Goal: Task Accomplishment & Management: Manage account settings

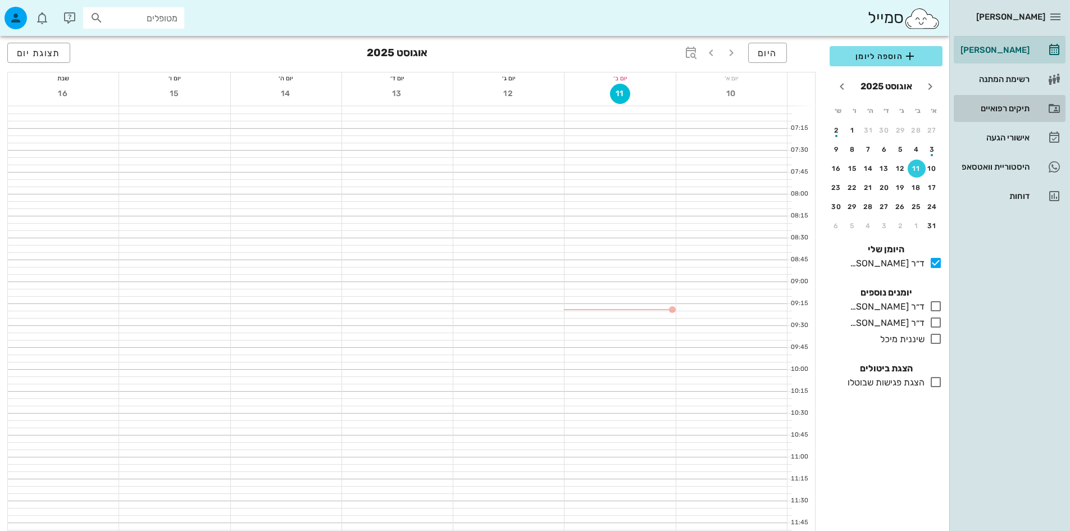
click at [995, 103] on div "תיקים רפואיים" at bounding box center [993, 108] width 71 height 18
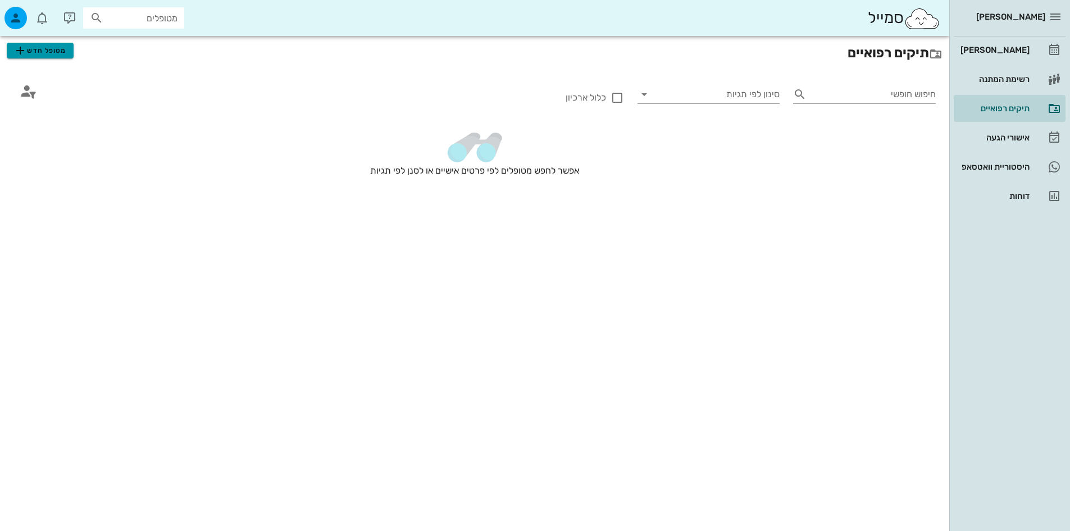
click at [34, 50] on span "מטופל חדש" at bounding box center [39, 50] width 53 height 13
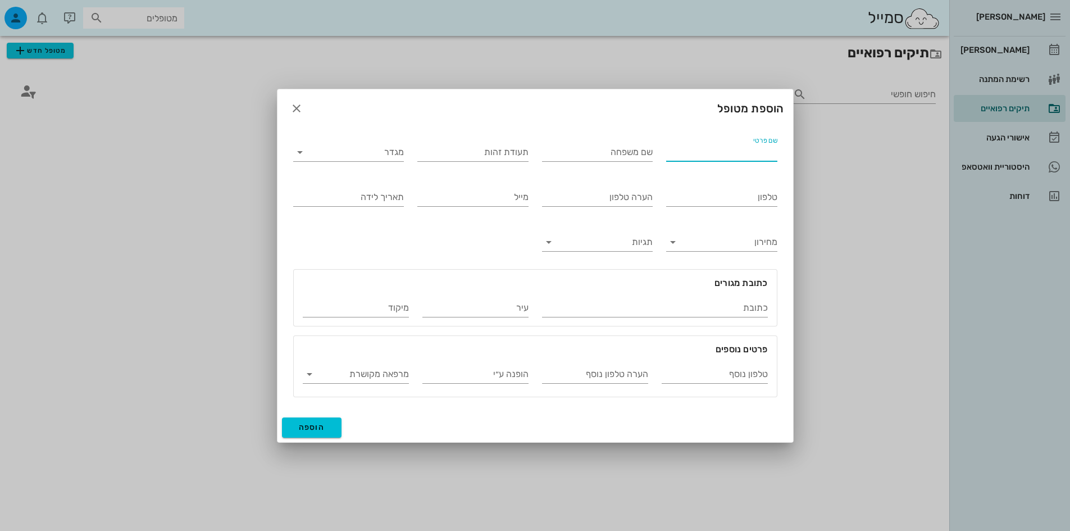
click at [756, 157] on input "שם פרטי" at bounding box center [721, 152] width 111 height 18
click at [681, 152] on input "[PERSON_NAME]" at bounding box center [721, 152] width 111 height 18
type input "[PERSON_NAME]"
click at [635, 151] on div "שם משפחה" at bounding box center [597, 152] width 111 height 18
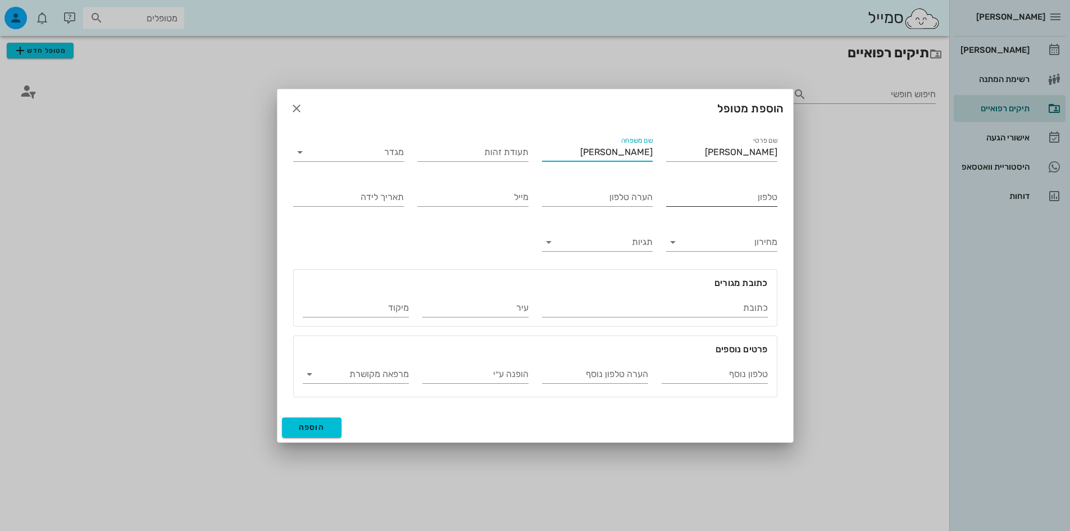
type input "[PERSON_NAME]"
click at [729, 197] on input "טלפון" at bounding box center [721, 197] width 111 height 18
type input "0504436699"
click at [321, 425] on span "הוספה" at bounding box center [312, 427] width 26 height 10
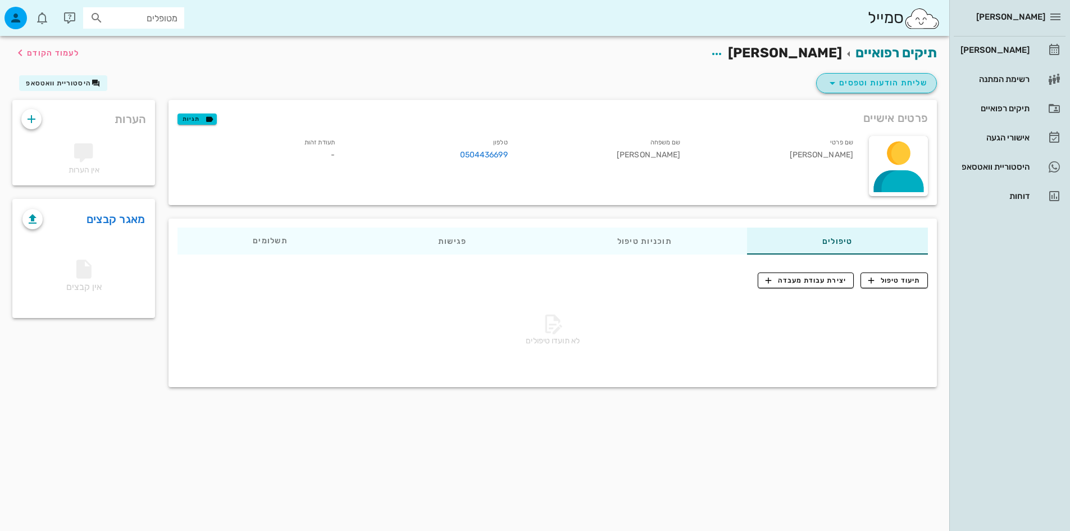
click at [833, 80] on icon "button" at bounding box center [832, 82] width 13 height 13
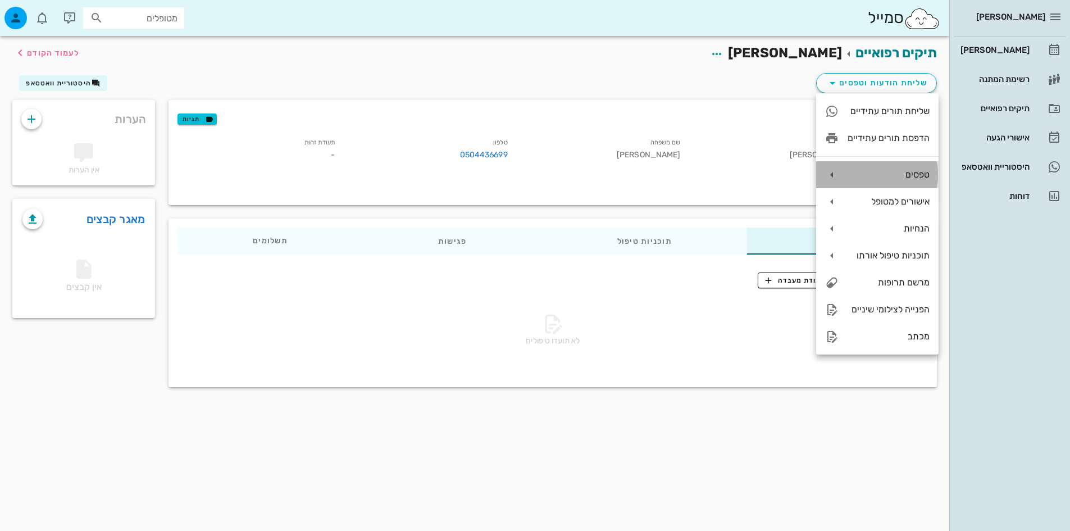
click at [831, 177] on icon at bounding box center [831, 174] width 13 height 13
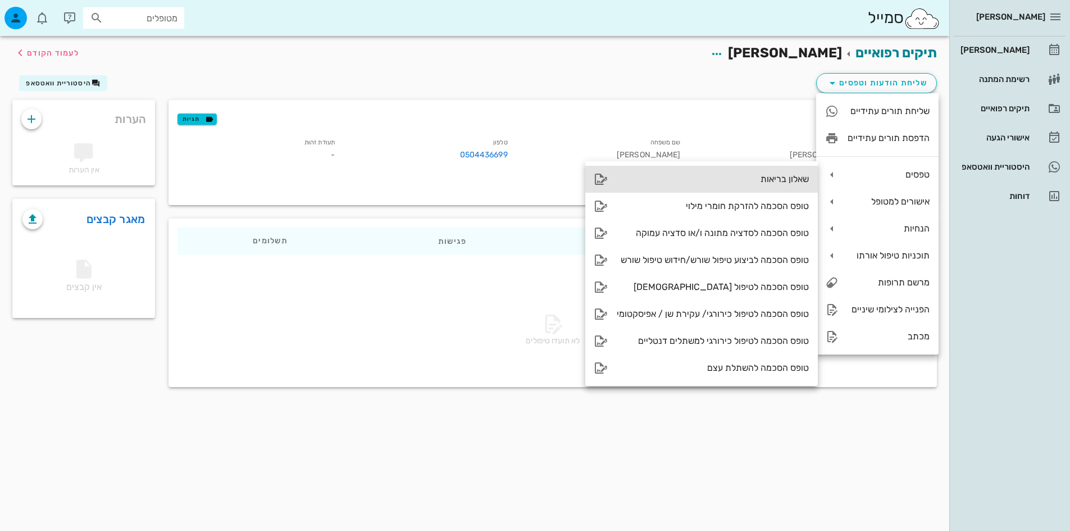
click at [774, 176] on div "שאלון בריאות" at bounding box center [713, 179] width 192 height 11
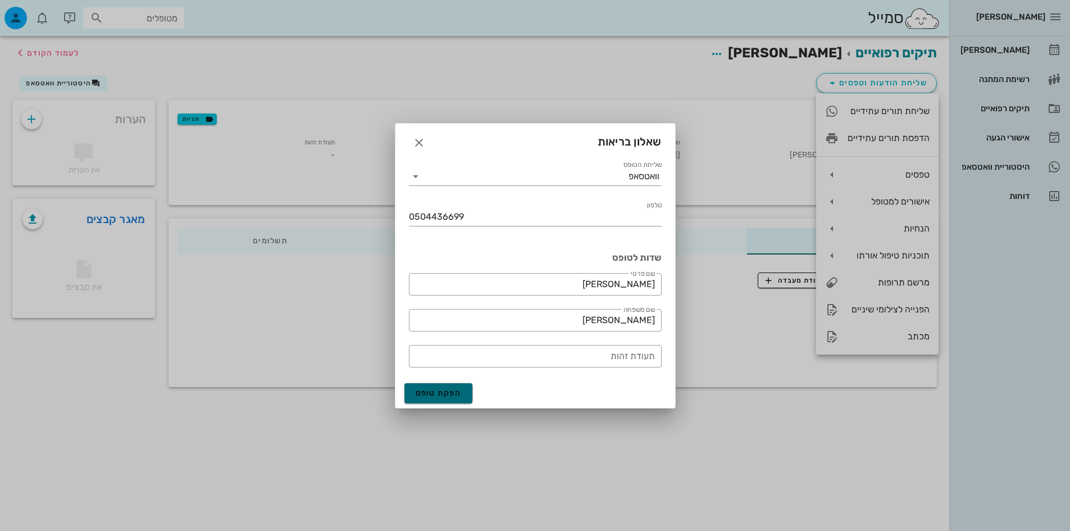
click at [444, 390] on span "הפקת טופס" at bounding box center [439, 393] width 46 height 10
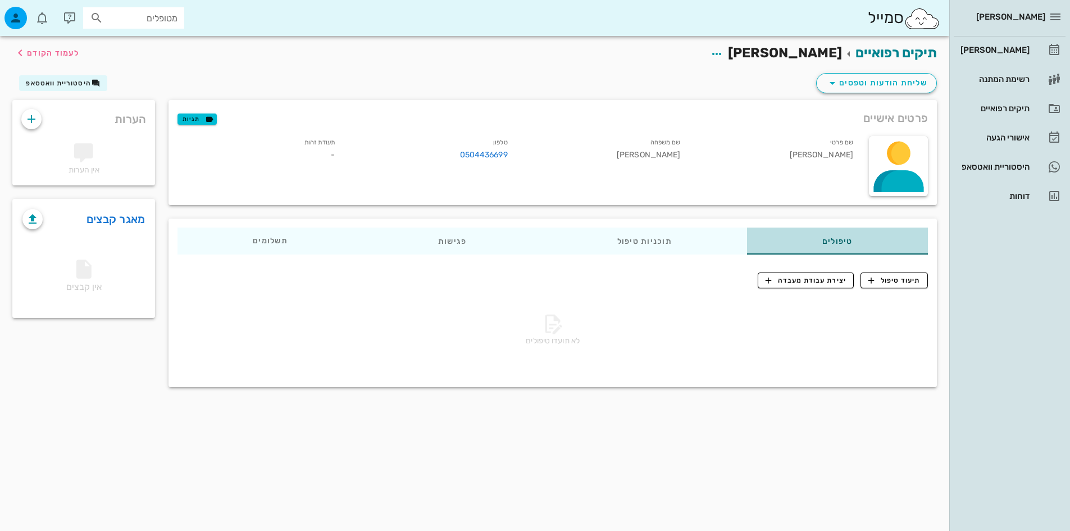
click at [822, 237] on div "טיפולים" at bounding box center [837, 240] width 181 height 27
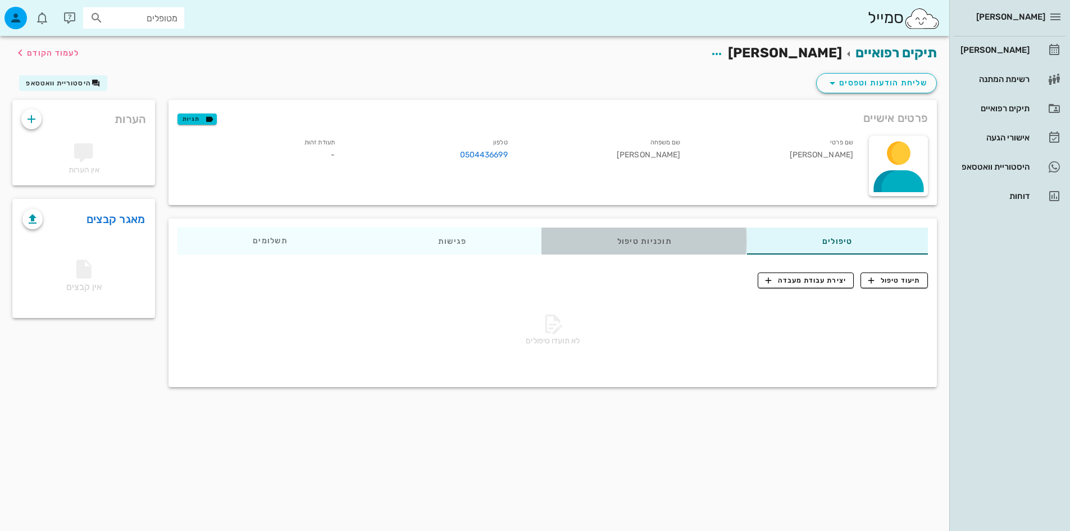
click at [668, 245] on div "תוכניות טיפול" at bounding box center [644, 240] width 205 height 27
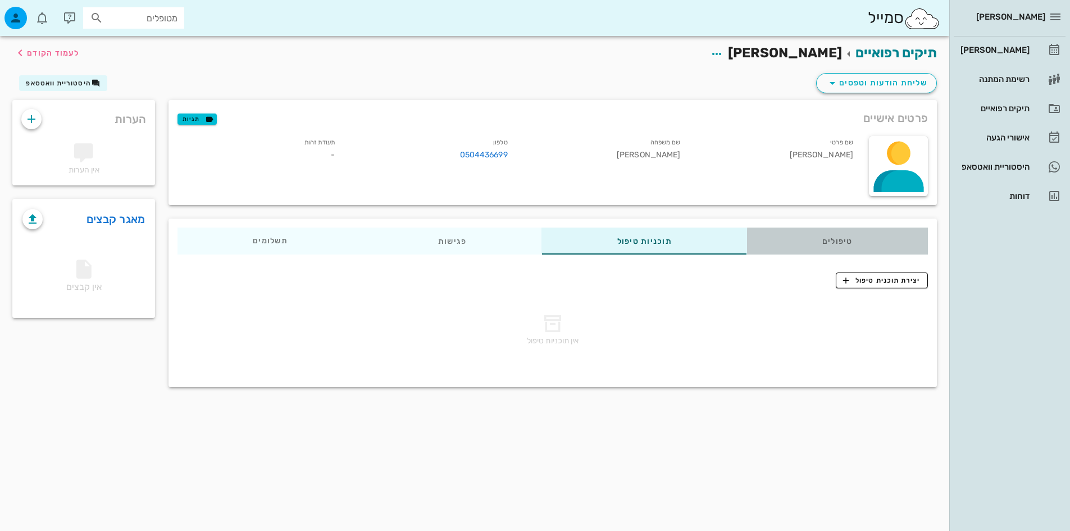
click at [857, 233] on div "טיפולים" at bounding box center [837, 240] width 181 height 27
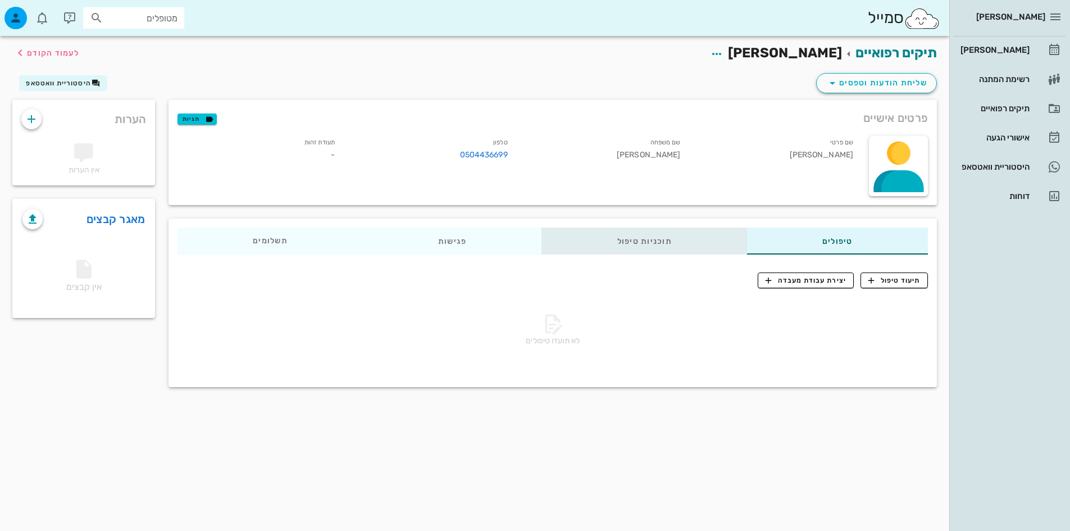
click at [666, 235] on div "תוכניות טיפול" at bounding box center [644, 240] width 205 height 27
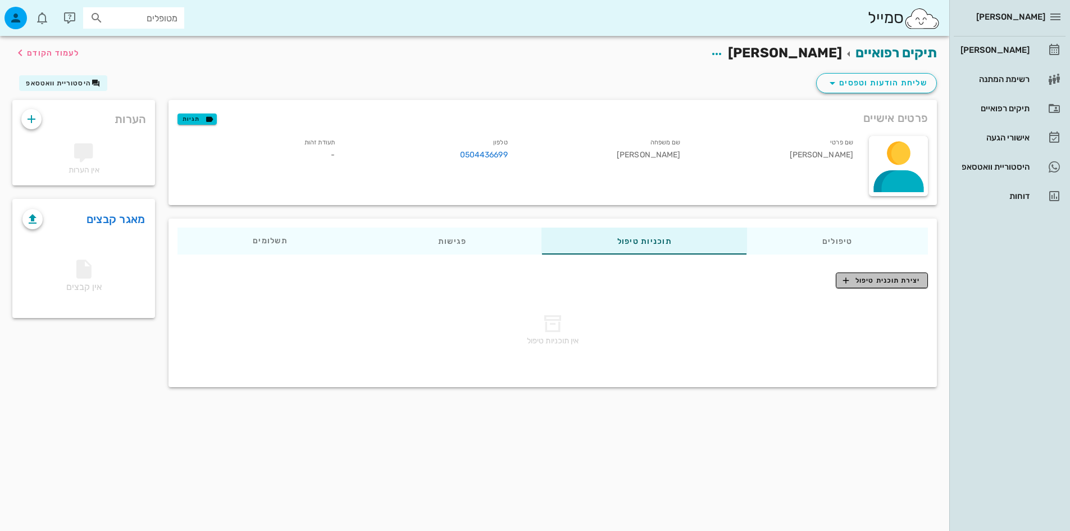
click at [883, 278] on span "יצירת תוכנית טיפול" at bounding box center [881, 280] width 77 height 10
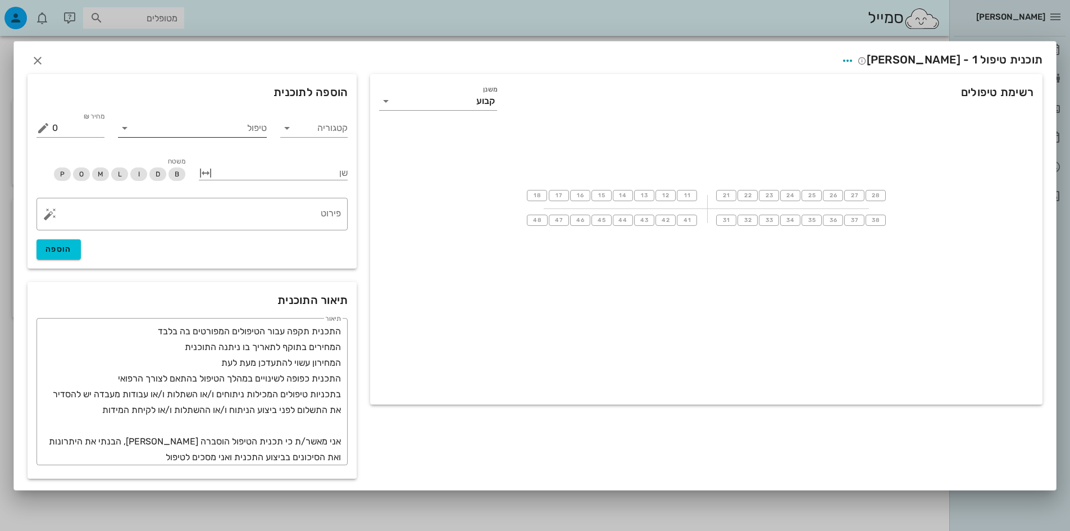
click at [258, 122] on input "טיפול" at bounding box center [200, 128] width 133 height 18
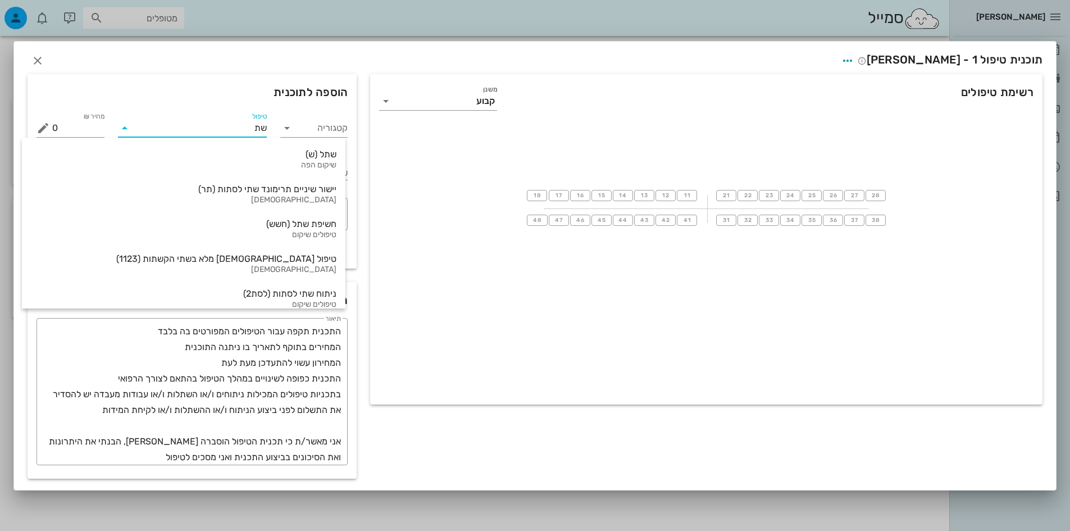
type input "שתל"
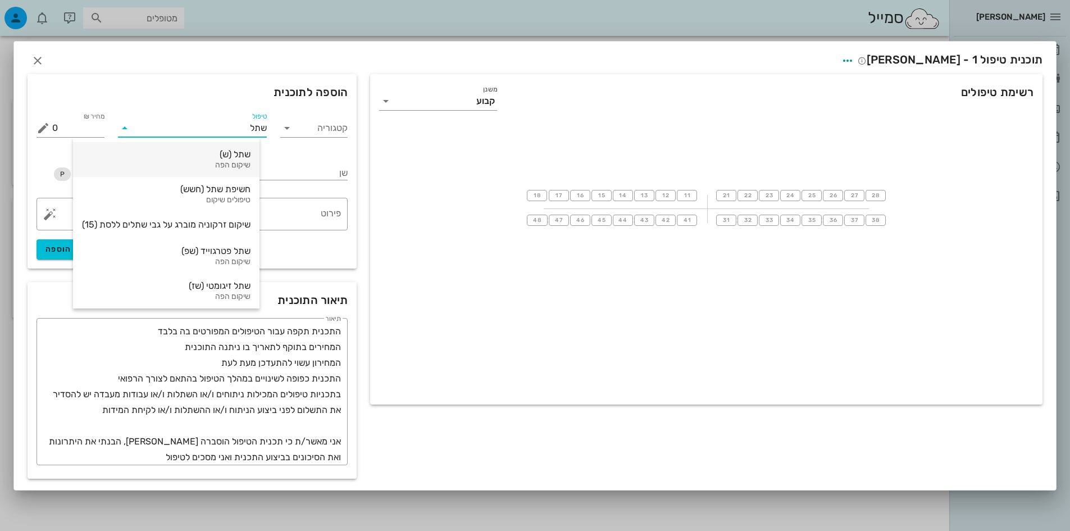
click at [238, 158] on div "שתל (ש)" at bounding box center [166, 154] width 168 height 11
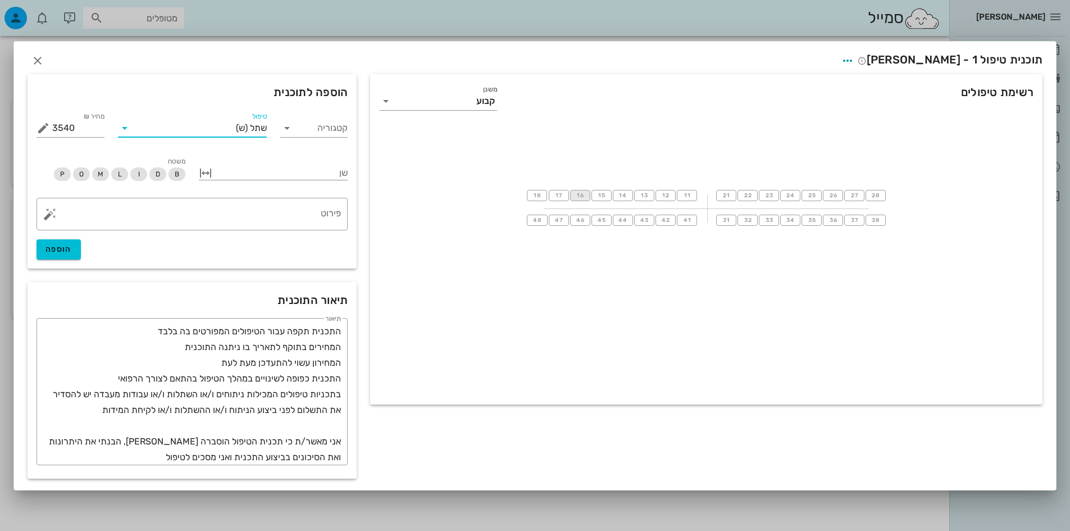
click at [583, 199] on button "16" at bounding box center [580, 195] width 20 height 11
click at [642, 195] on span "13" at bounding box center [644, 194] width 9 height 7
click at [686, 194] on span "11" at bounding box center [686, 194] width 9 height 7
click at [768, 196] on span "23" at bounding box center [768, 194] width 9 height 7
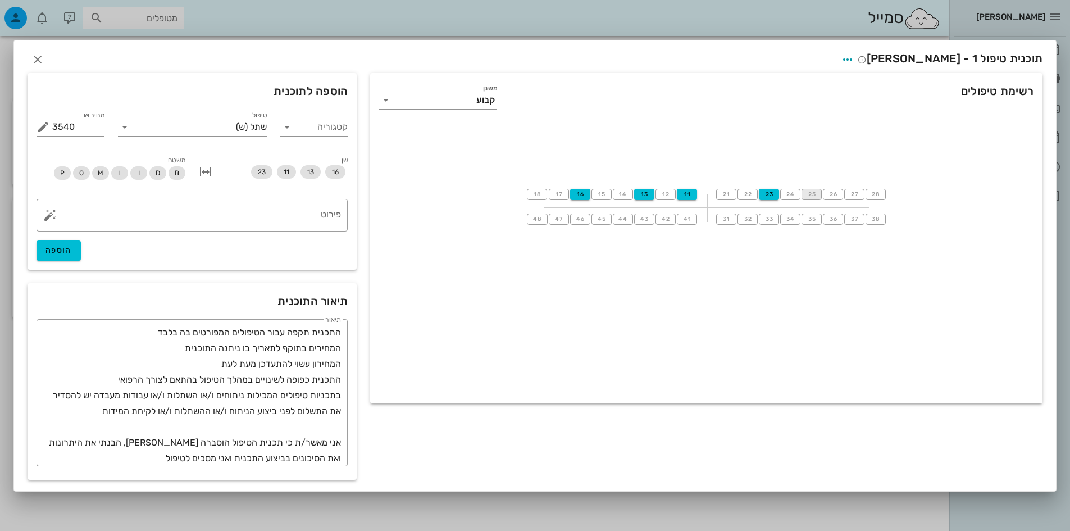
click at [819, 194] on button "25" at bounding box center [811, 194] width 20 height 11
click at [854, 197] on span "27" at bounding box center [854, 194] width 9 height 7
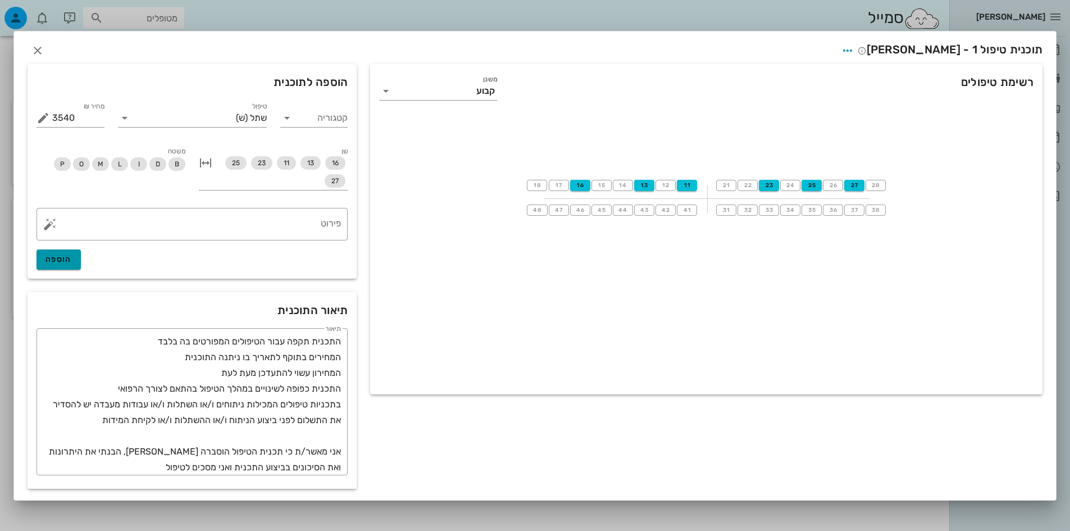
click at [67, 259] on span "הוספה" at bounding box center [58, 259] width 26 height 10
type input "0"
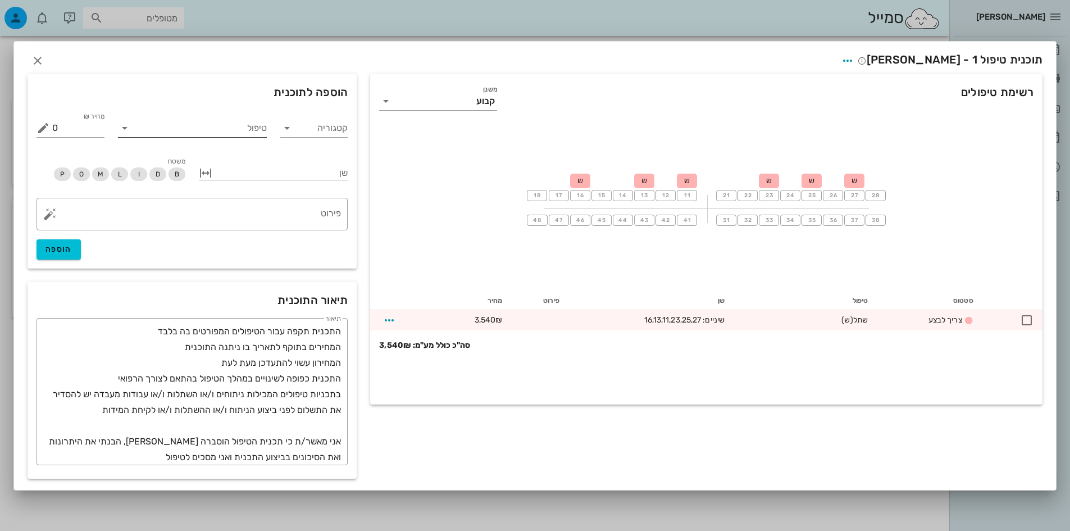
click at [217, 112] on div "טיפול" at bounding box center [192, 126] width 149 height 29
click at [215, 131] on input "טיפול" at bounding box center [200, 128] width 133 height 18
type input "ד"
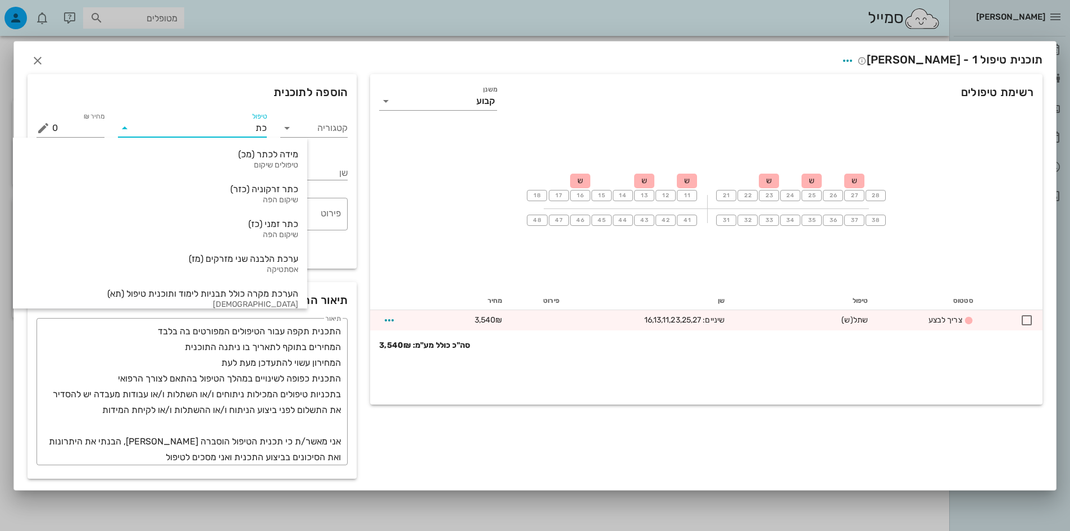
type input "כתר"
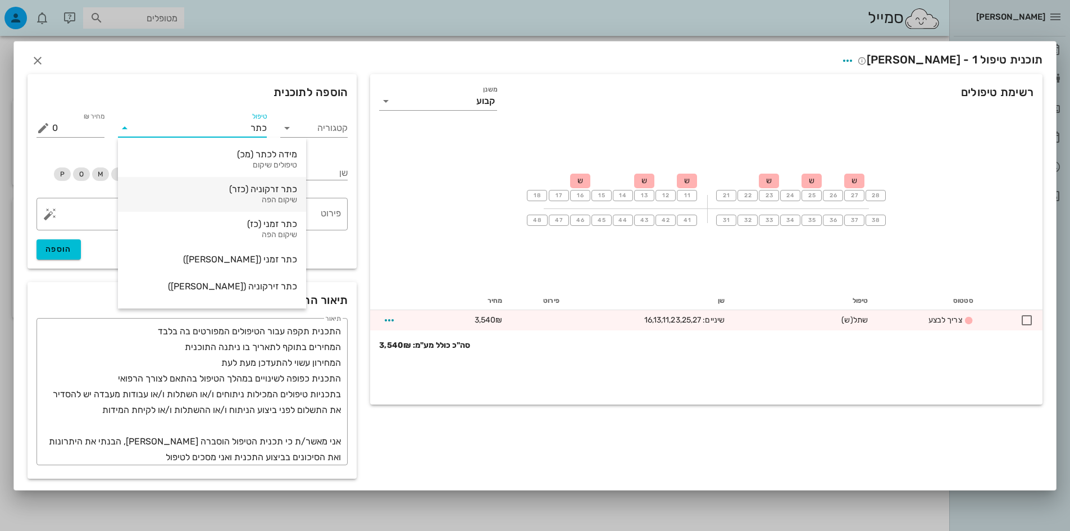
click at [234, 190] on div "כתר זרקוניה (כזר)" at bounding box center [212, 189] width 170 height 11
type input "3186"
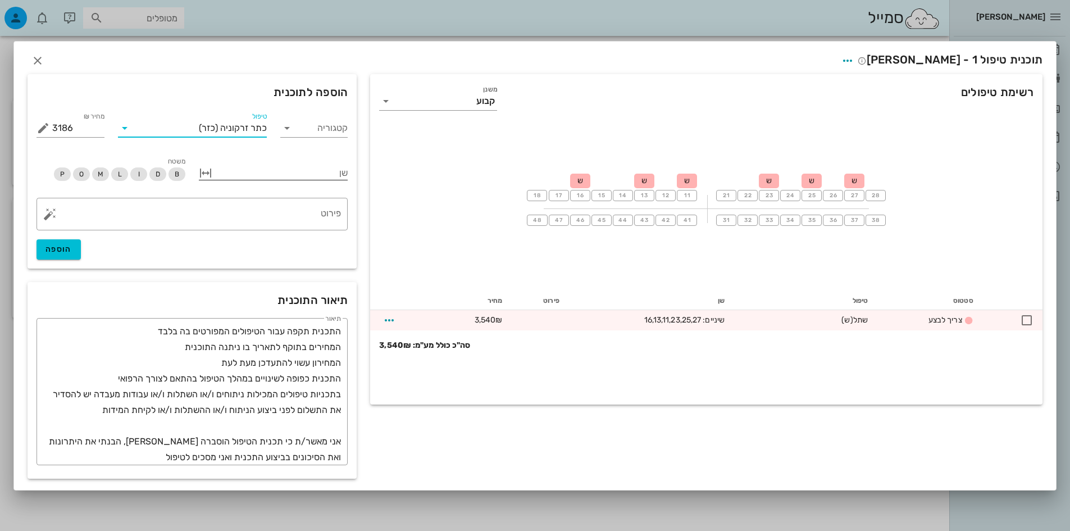
click at [199, 171] on button "button" at bounding box center [205, 172] width 13 height 13
click at [335, 169] on input "שן" at bounding box center [319, 172] width 57 height 18
type input "17"
click at [253, 169] on input "עד שן" at bounding box center [252, 172] width 57 height 18
type input "27"
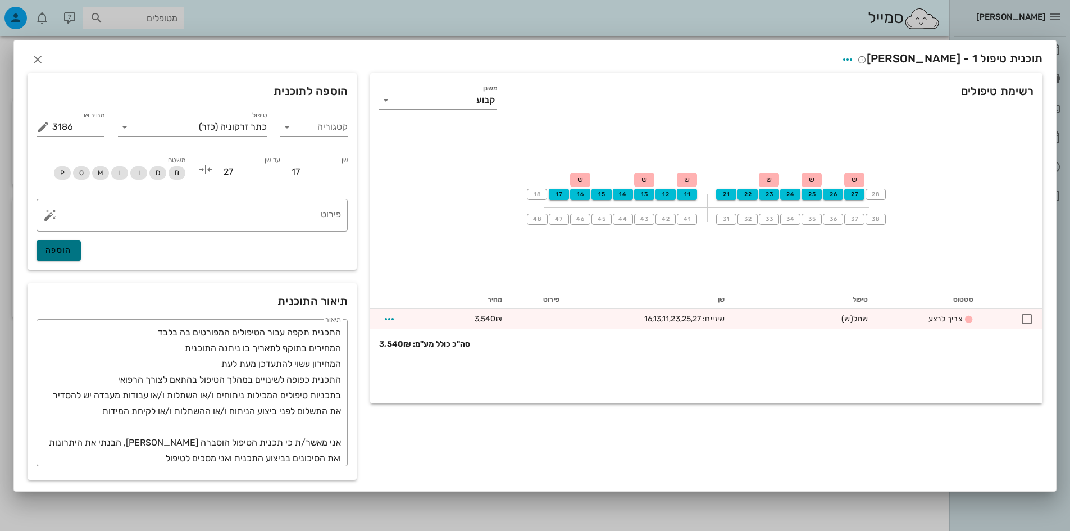
click at [71, 253] on span "הוספה" at bounding box center [58, 250] width 26 height 10
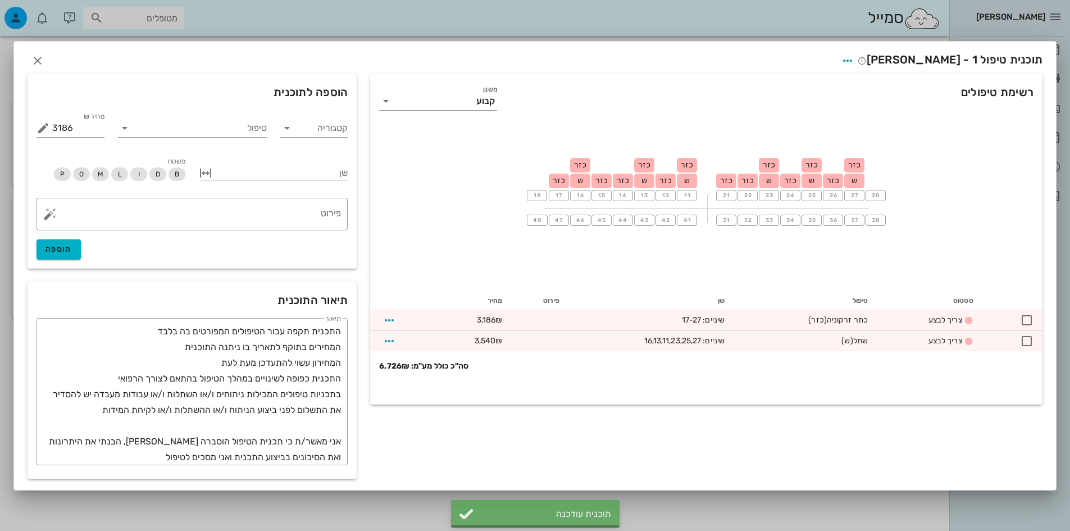
type input "0"
click at [244, 130] on input "טיפול" at bounding box center [200, 128] width 133 height 18
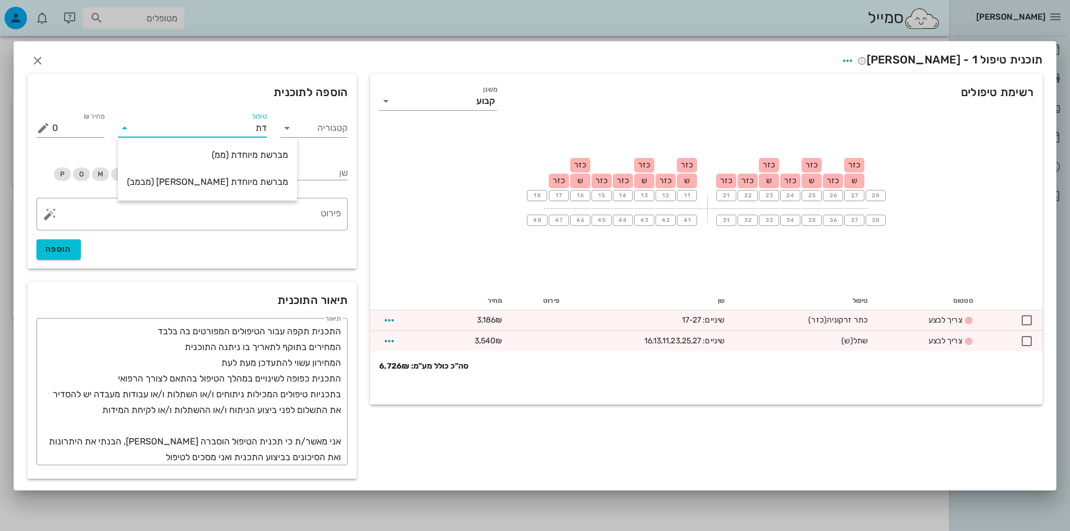
type input "ד"
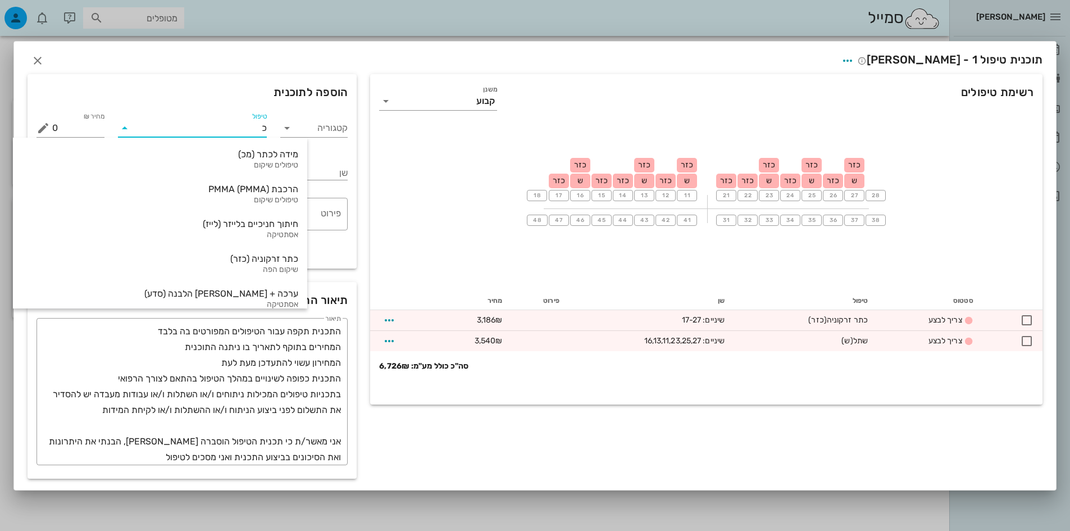
type input "כת"
click at [232, 231] on div "שיקום הפה" at bounding box center [160, 235] width 276 height 10
type input "295"
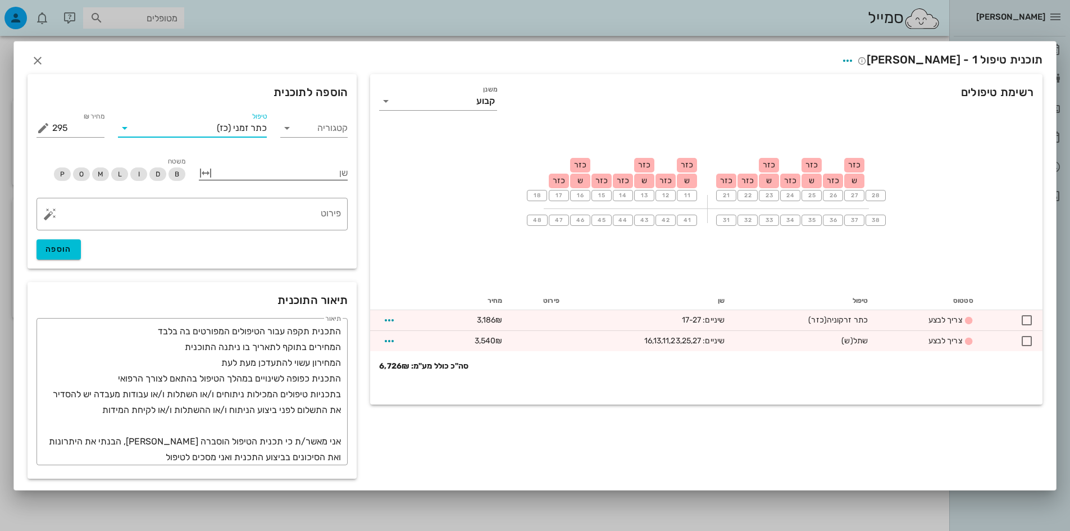
click at [206, 170] on button "button" at bounding box center [205, 172] width 13 height 13
click at [561, 194] on span "17" at bounding box center [558, 194] width 9 height 7
click at [298, 172] on input "שן" at bounding box center [319, 172] width 57 height 18
type input "17"
click at [267, 172] on input "עד שן" at bounding box center [252, 172] width 57 height 18
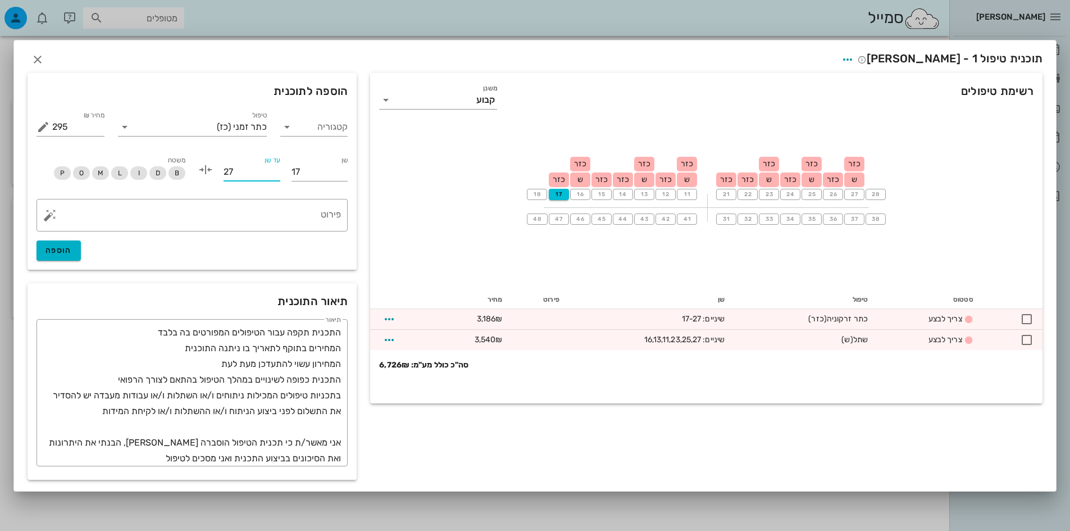
type input "27"
click at [56, 256] on button "הוספה" at bounding box center [59, 250] width 44 height 20
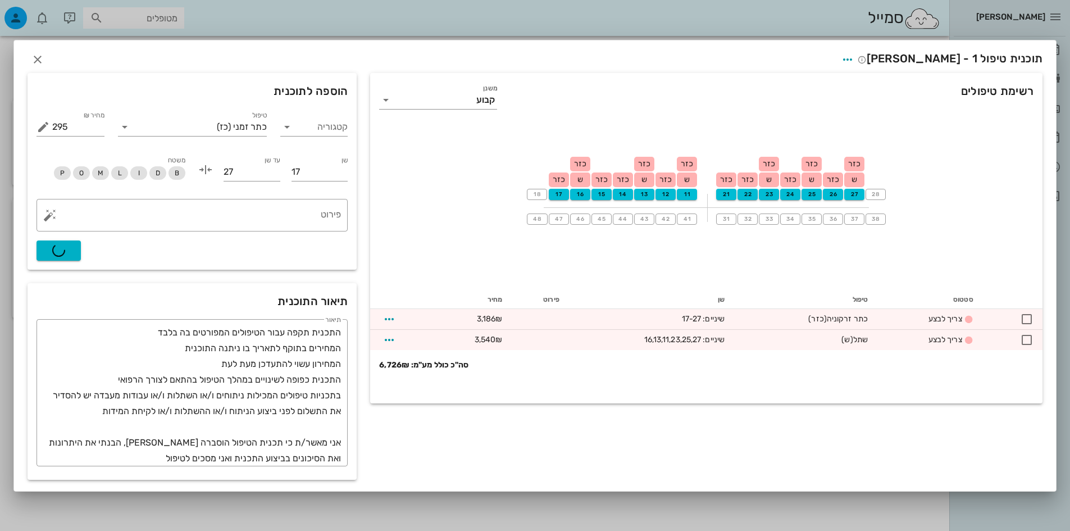
type input "0"
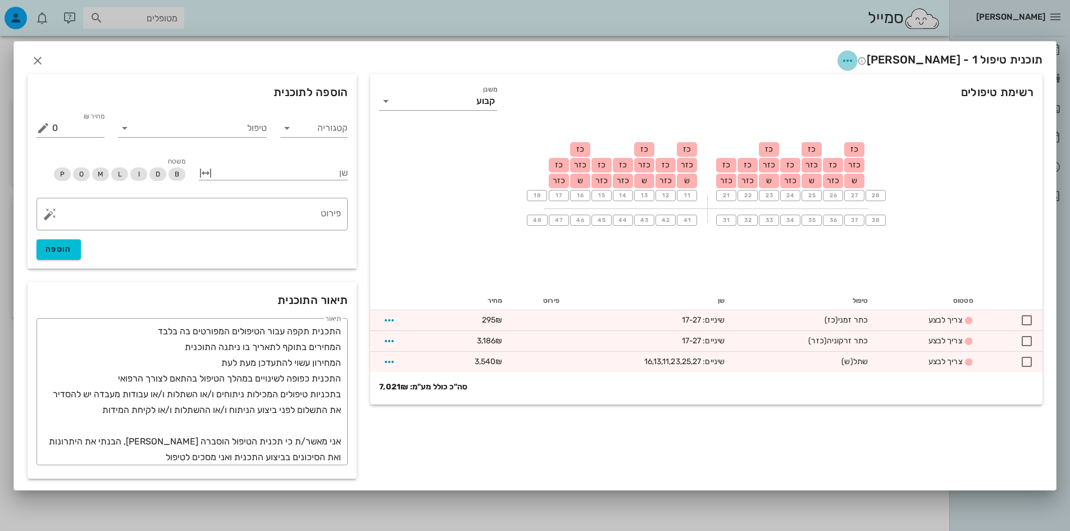
click at [854, 60] on icon "button" at bounding box center [847, 60] width 13 height 13
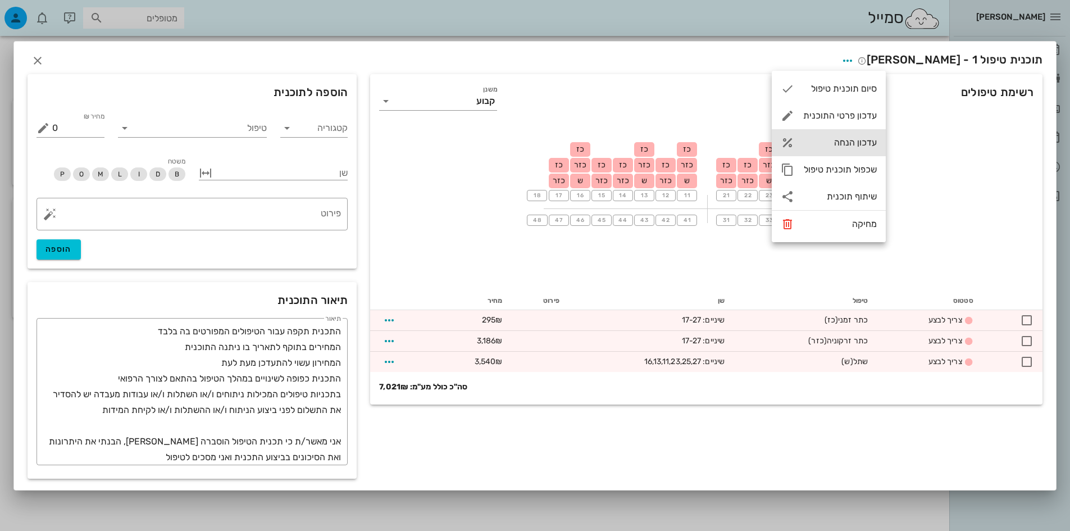
click at [836, 144] on div "עדכון הנחה" at bounding box center [840, 142] width 74 height 11
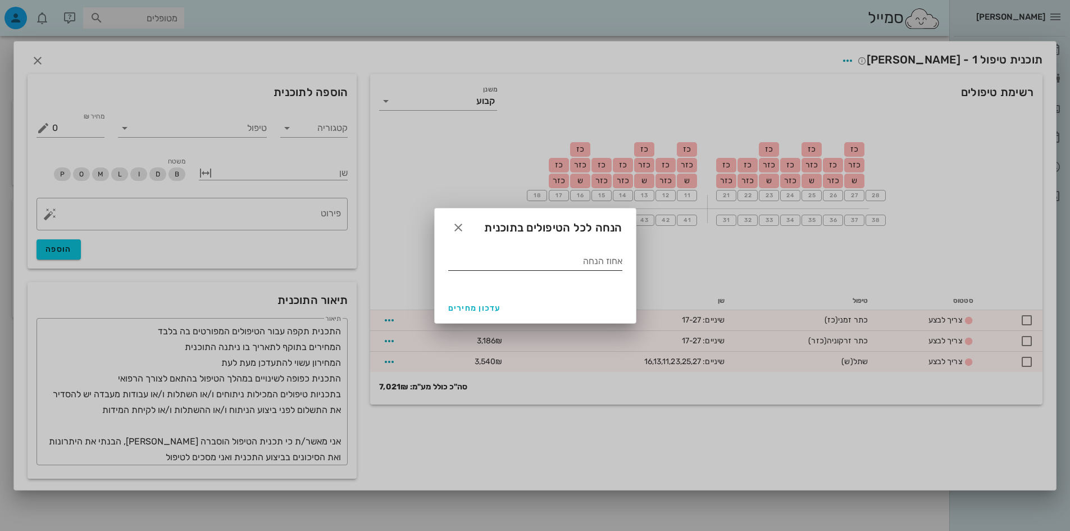
click at [567, 259] on input "אחוז הנחה" at bounding box center [535, 261] width 174 height 18
type input "20"
click at [473, 304] on span "עדכון מחירים" at bounding box center [474, 308] width 53 height 10
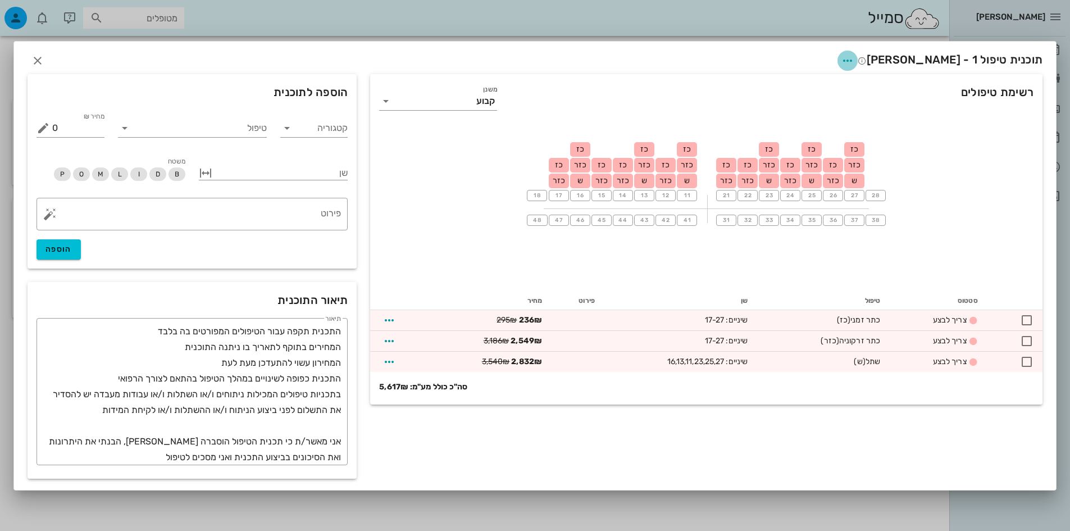
click at [858, 65] on span "button" at bounding box center [847, 60] width 20 height 13
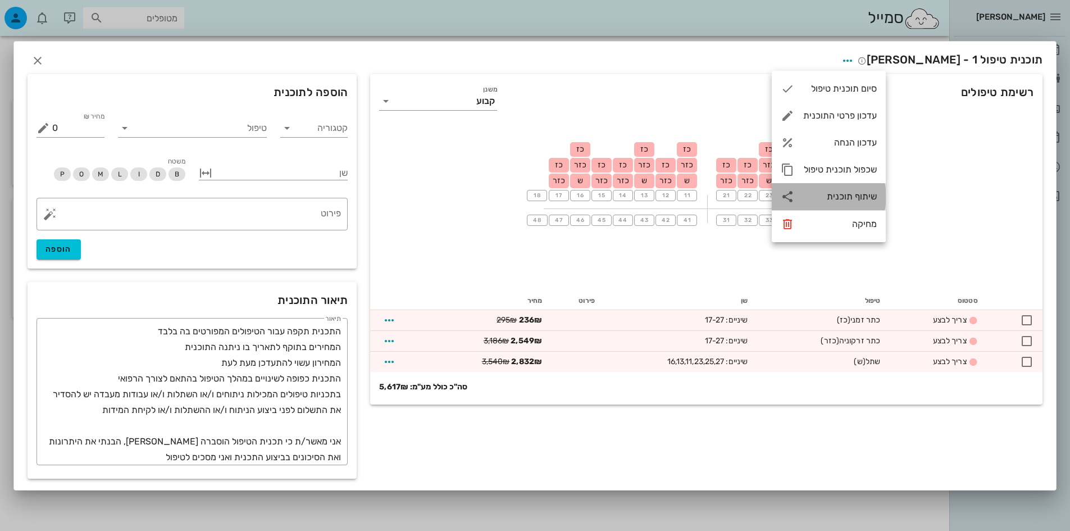
click at [861, 198] on div "שיתוף תוכנית" at bounding box center [840, 196] width 74 height 11
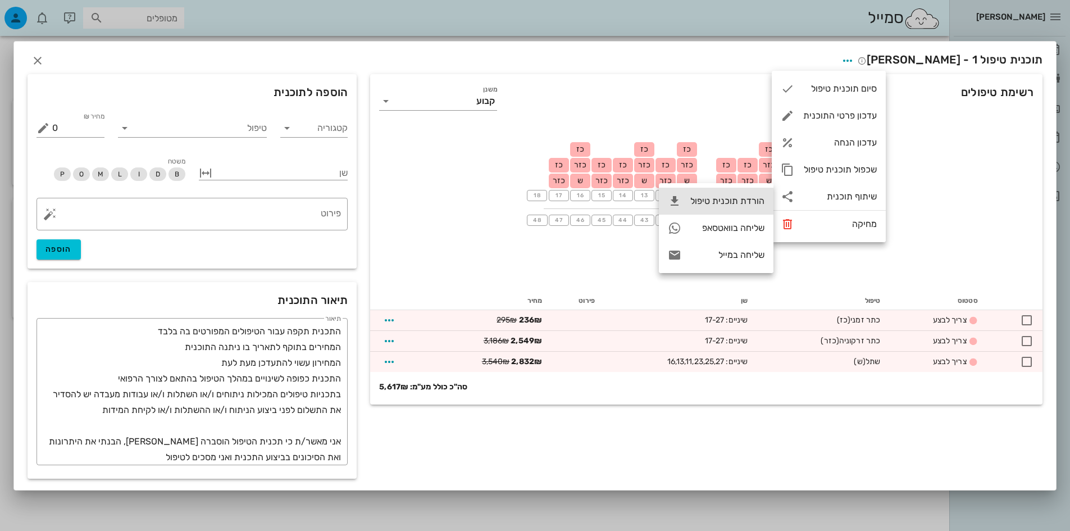
click at [749, 197] on div "הורדת תוכנית טיפול" at bounding box center [727, 200] width 74 height 11
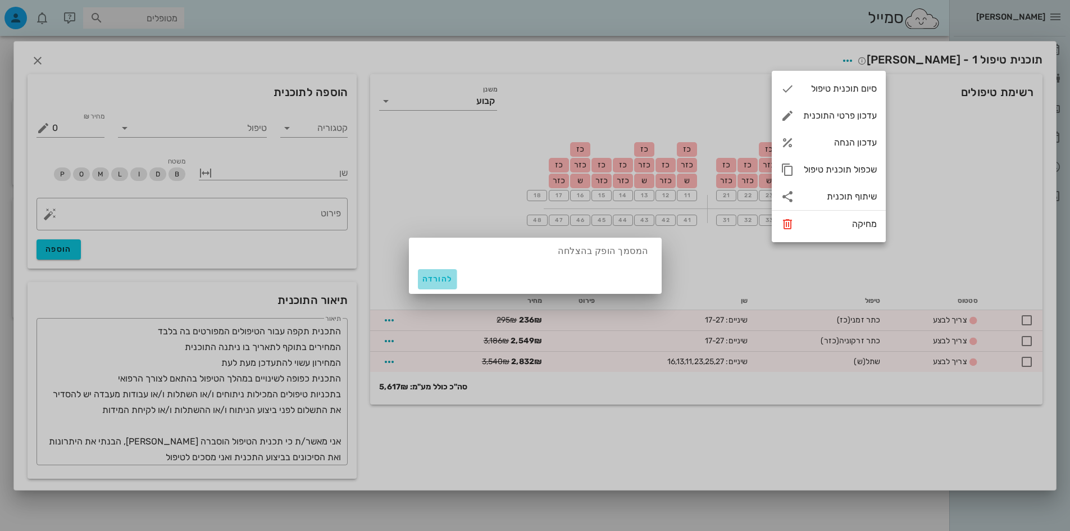
click at [427, 271] on button "להורדה" at bounding box center [437, 279] width 39 height 20
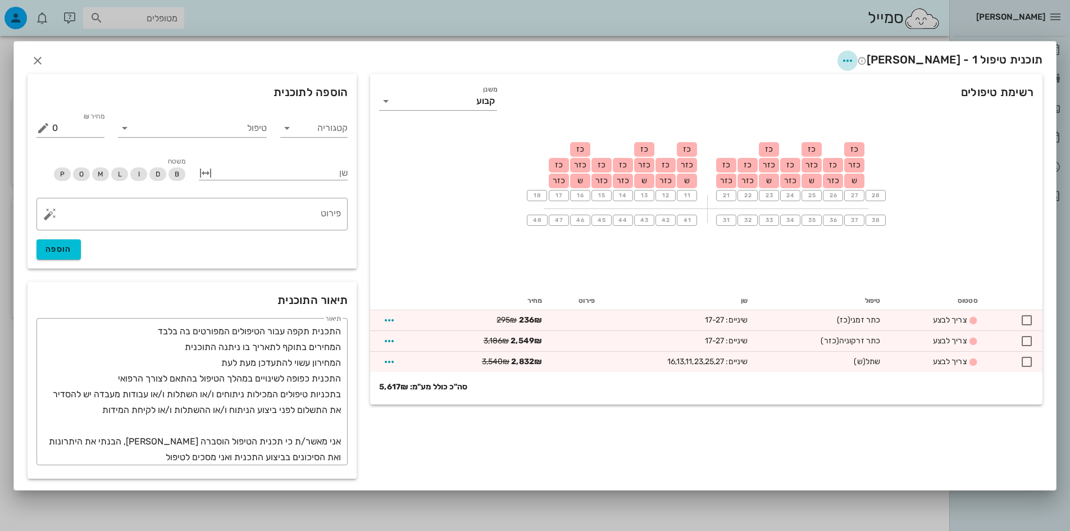
click at [854, 61] on icon "button" at bounding box center [847, 60] width 13 height 13
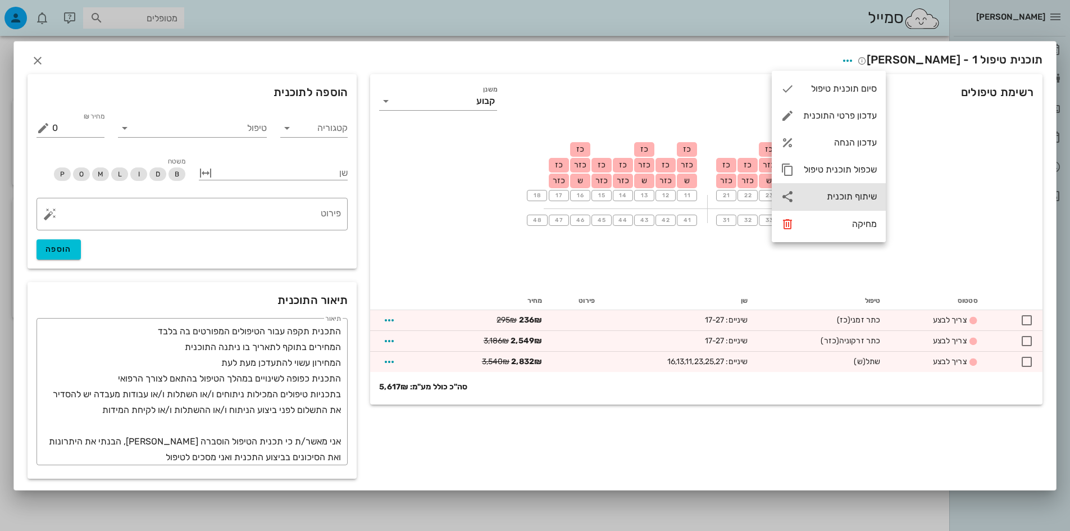
click at [858, 199] on div "שיתוף תוכנית" at bounding box center [840, 196] width 74 height 11
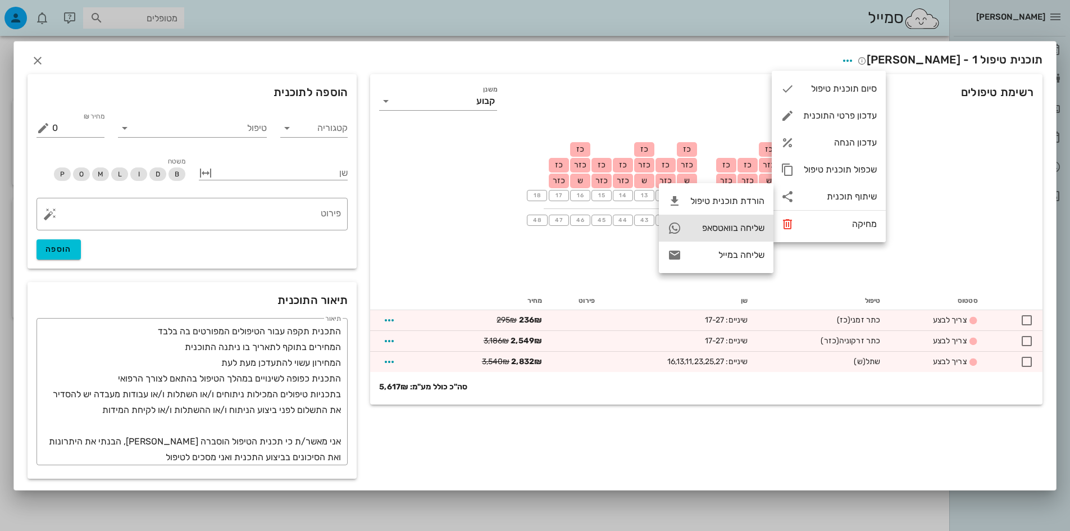
click at [752, 230] on div "שליחה בוואטסאפ" at bounding box center [727, 227] width 74 height 11
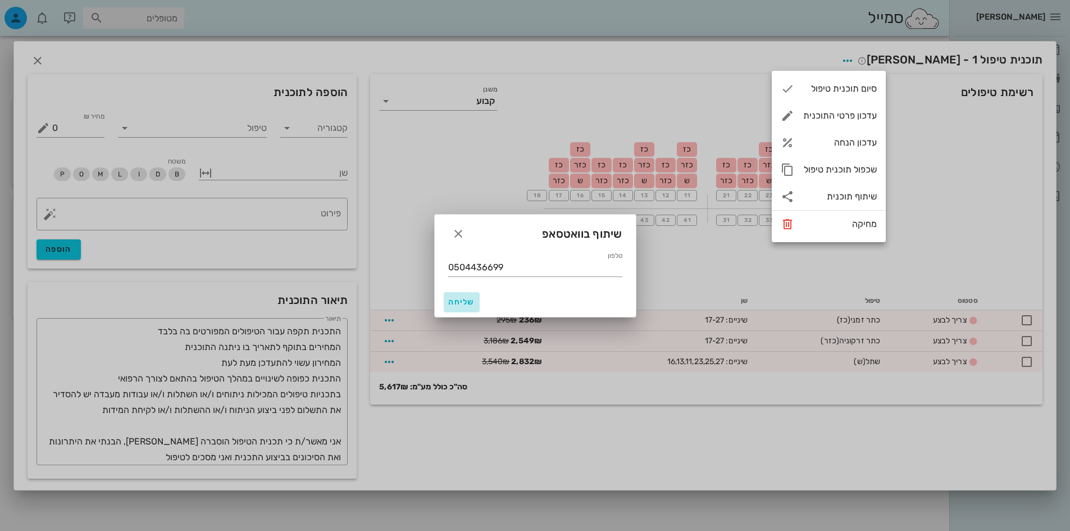
click at [474, 295] on button "שליחה" at bounding box center [462, 302] width 36 height 20
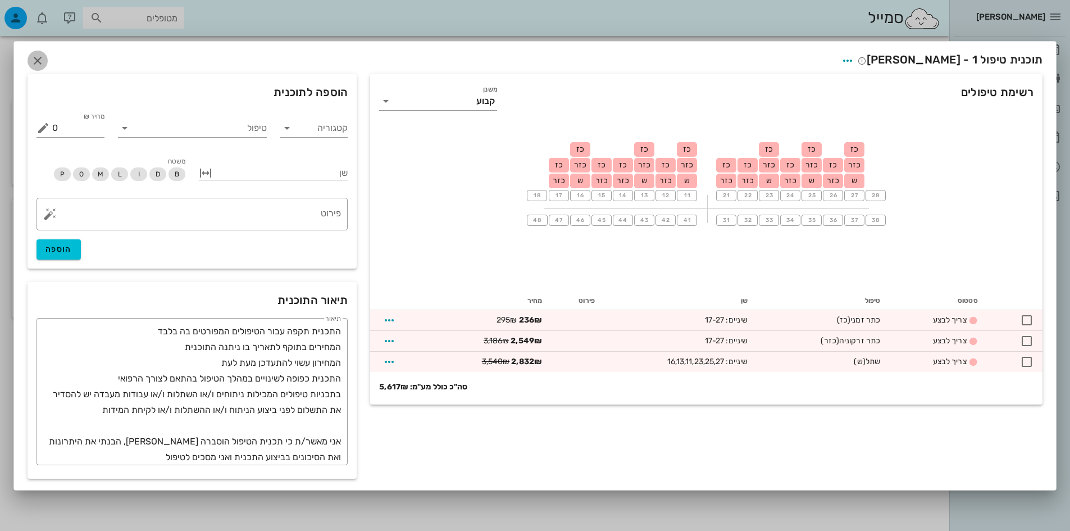
click at [40, 61] on icon "button" at bounding box center [37, 60] width 13 height 13
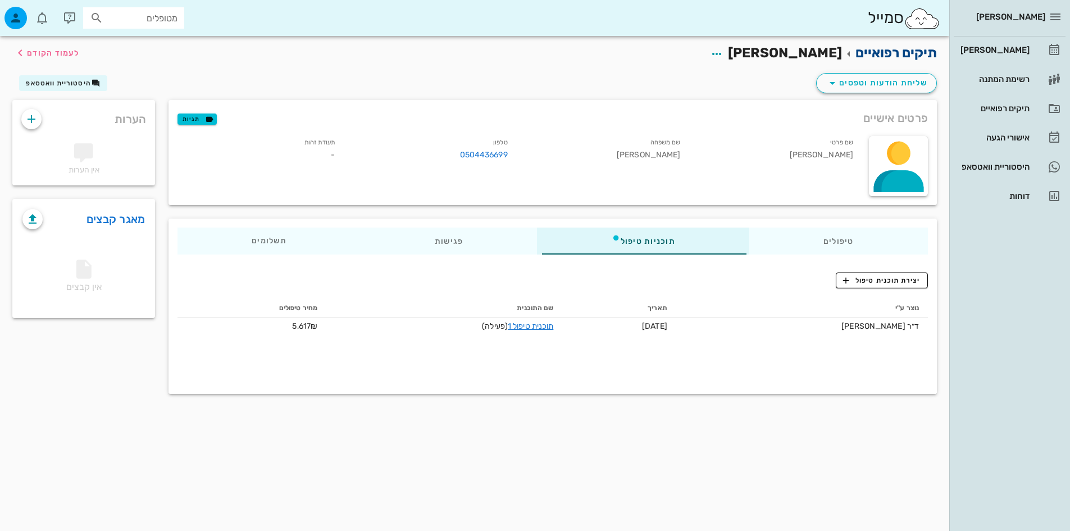
click at [889, 58] on link "תיקים רפואיים" at bounding box center [895, 53] width 81 height 16
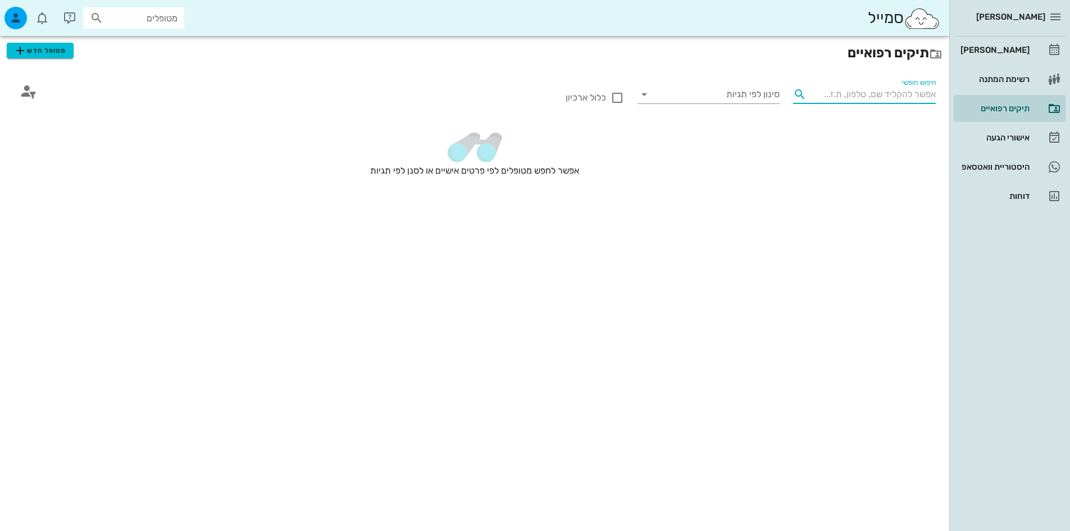
click at [840, 90] on input "חיפוש חופשי" at bounding box center [873, 94] width 125 height 18
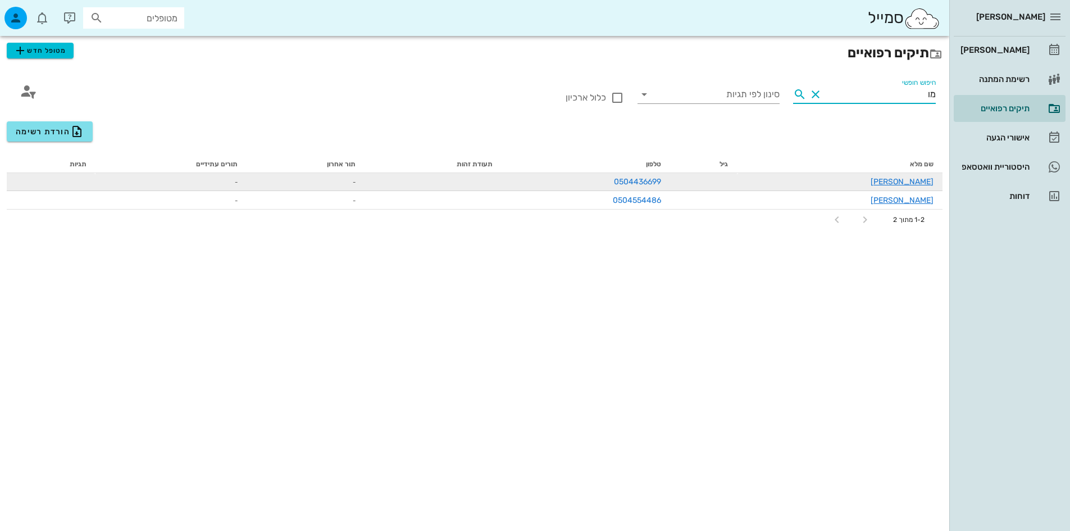
type input "מו"
click at [890, 187] on div "[PERSON_NAME]" at bounding box center [840, 182] width 188 height 12
click at [896, 180] on link "[PERSON_NAME]" at bounding box center [901, 182] width 63 height 10
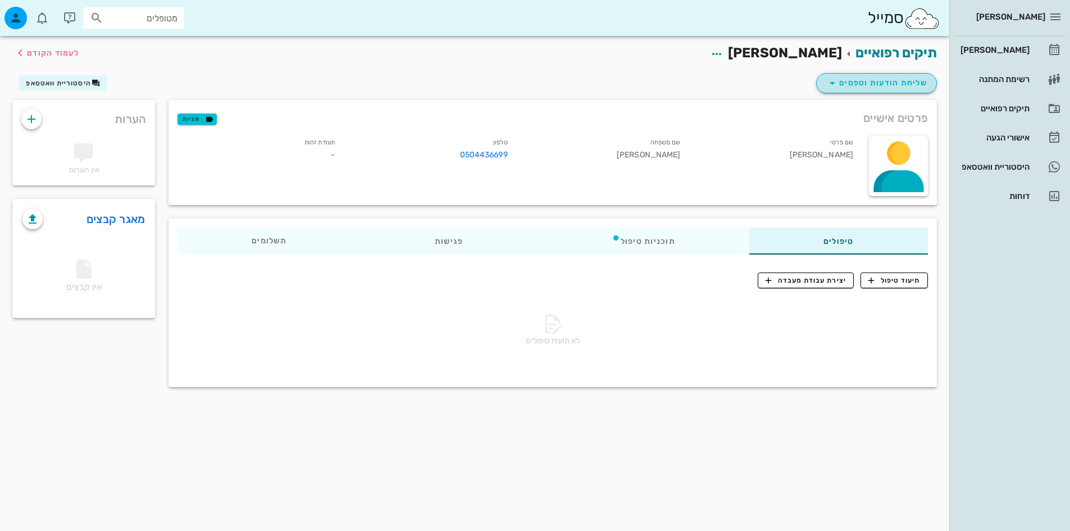
click at [829, 80] on icon "button" at bounding box center [832, 82] width 13 height 13
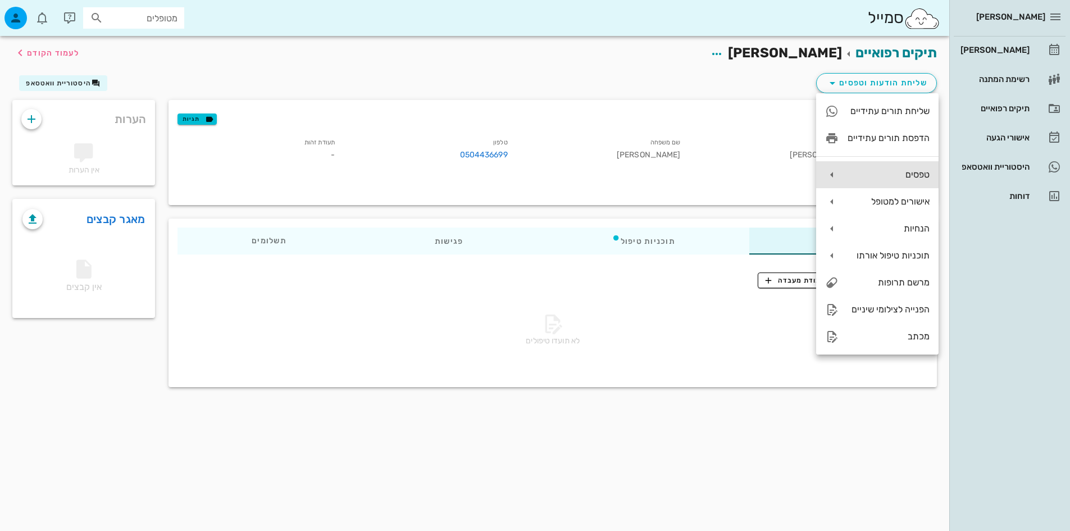
click at [852, 172] on div "טפסים" at bounding box center [888, 174] width 82 height 11
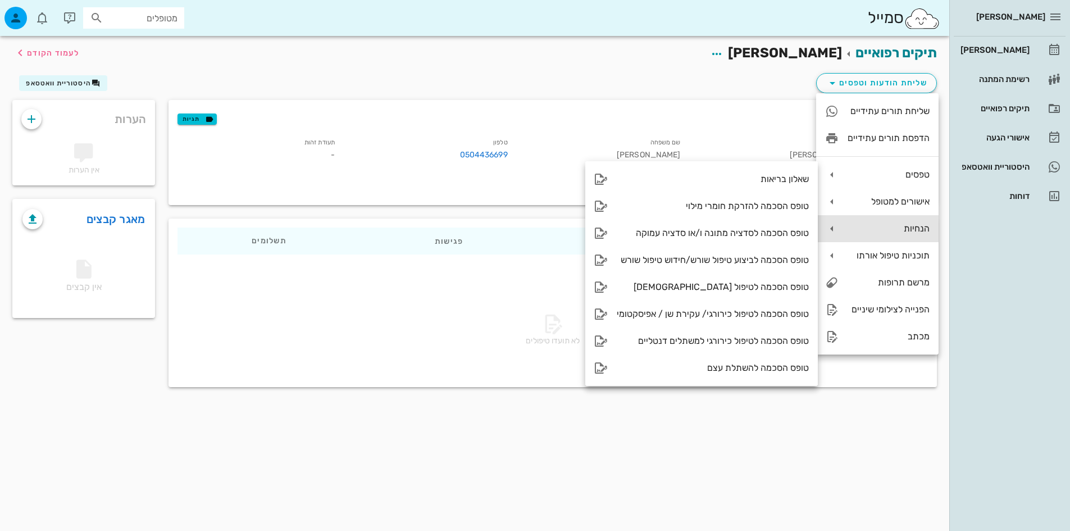
click at [875, 228] on div "הנחיות" at bounding box center [888, 228] width 82 height 11
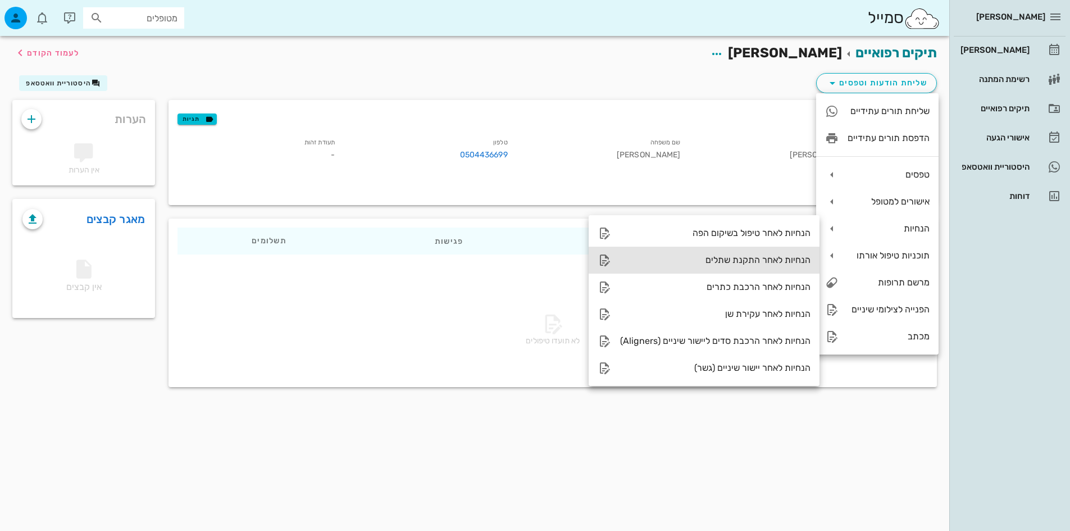
click at [645, 270] on div "הנחיות לאחר התקנת שתלים" at bounding box center [704, 260] width 231 height 27
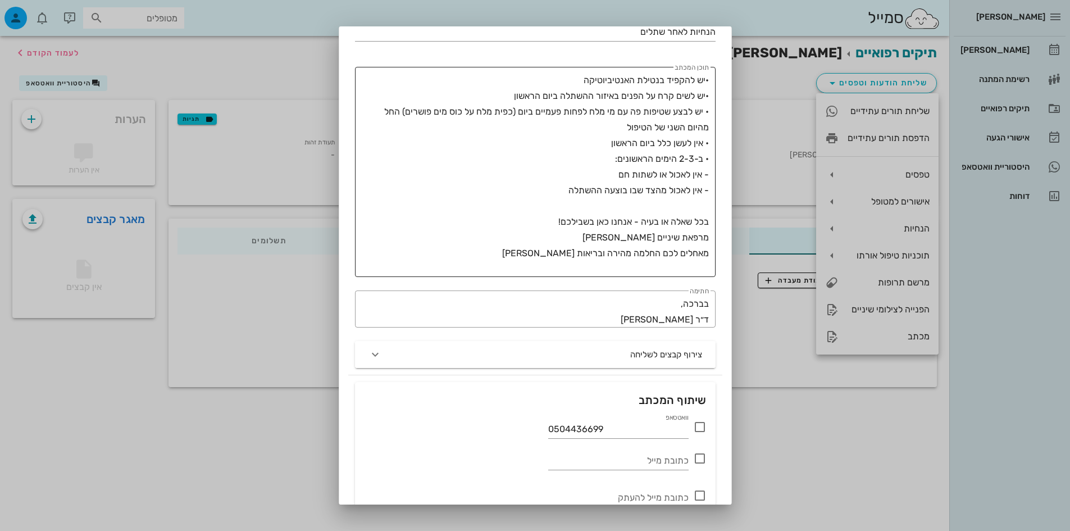
scroll to position [167, 0]
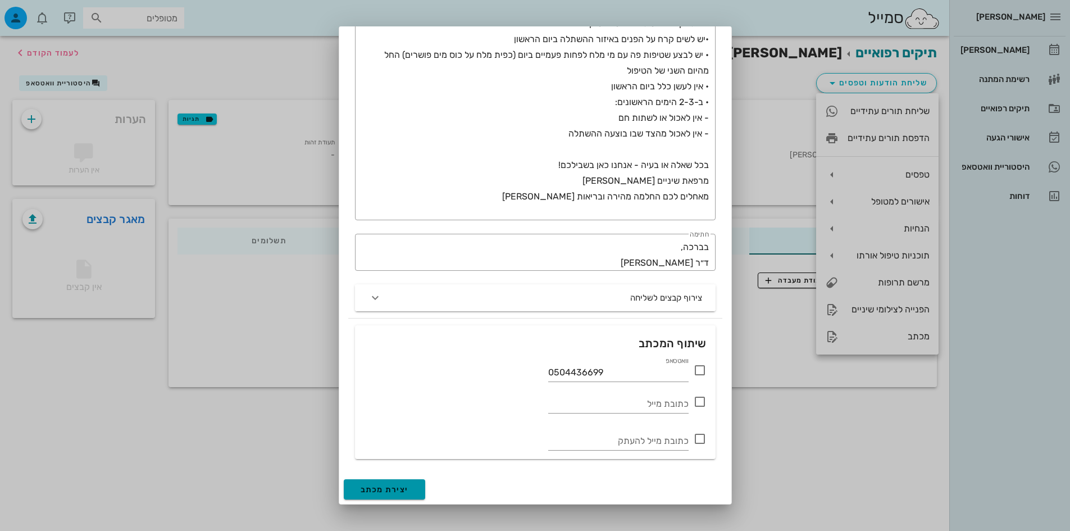
click at [399, 480] on button "יצירת מכתב" at bounding box center [385, 489] width 82 height 20
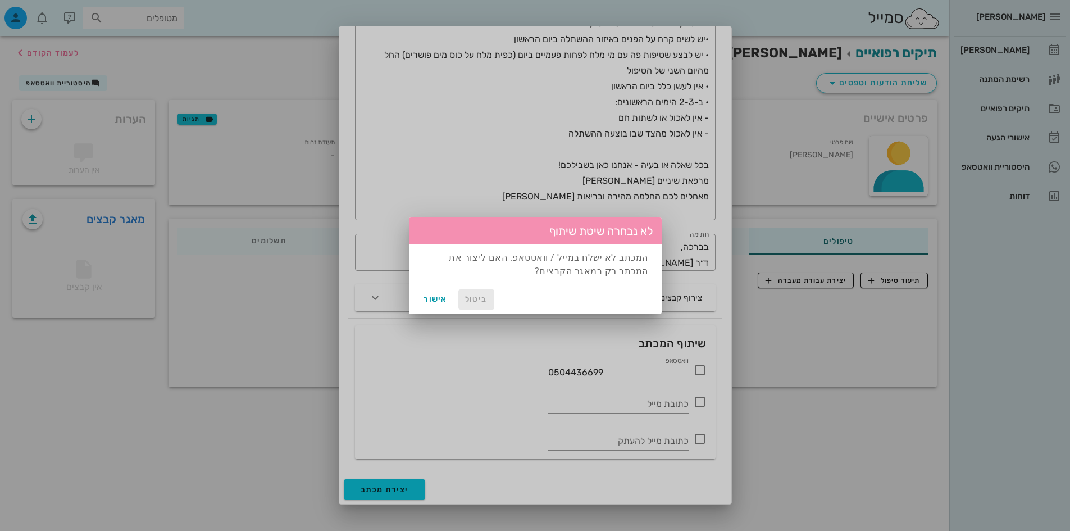
click at [481, 295] on span "ביטול" at bounding box center [476, 299] width 27 height 10
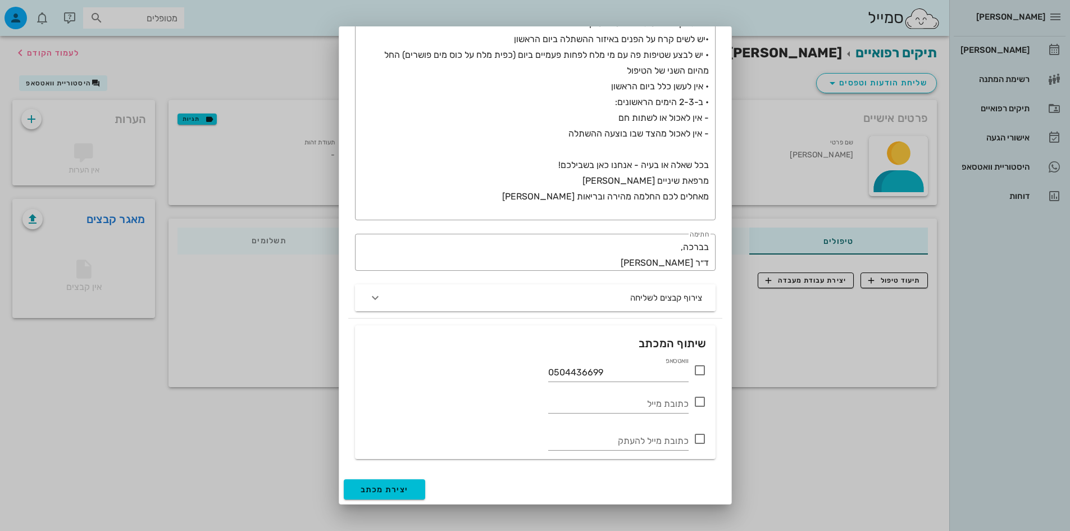
click at [701, 370] on icon at bounding box center [699, 369] width 13 height 13
click at [377, 490] on span "יצירת מכתב" at bounding box center [385, 490] width 48 height 10
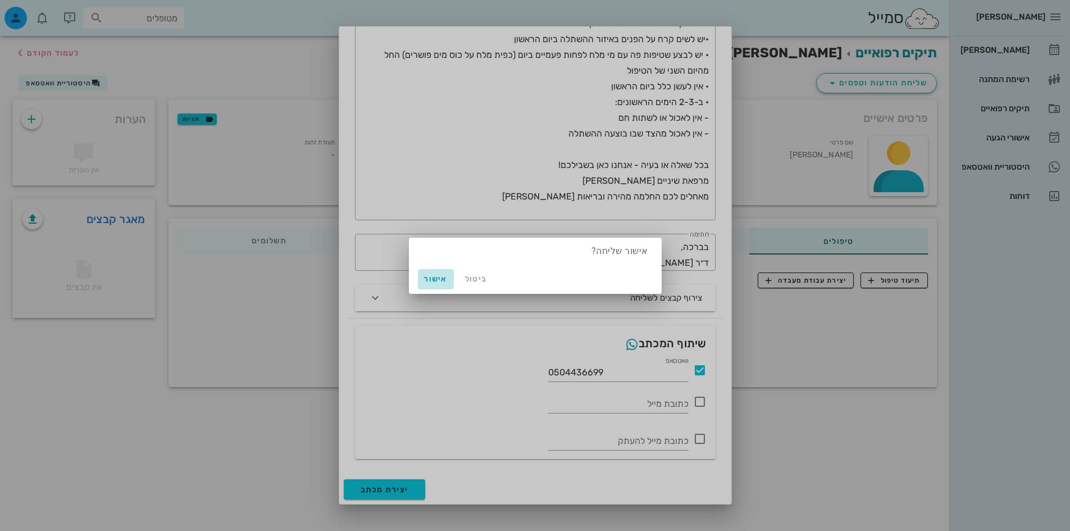
click at [441, 274] on span "אישור" at bounding box center [435, 279] width 27 height 10
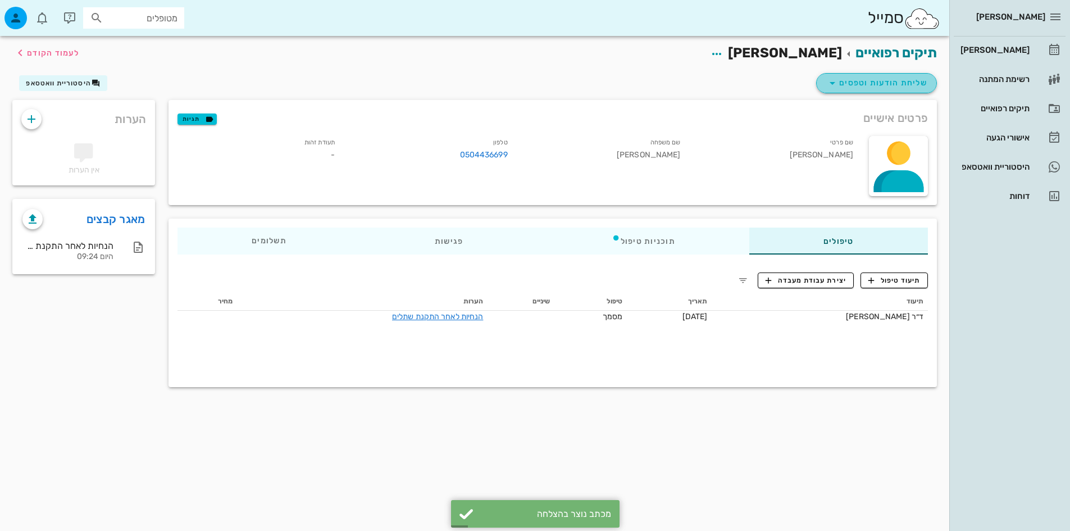
click at [860, 88] on span "שליחת הודעות וטפסים" at bounding box center [877, 82] width 102 height 13
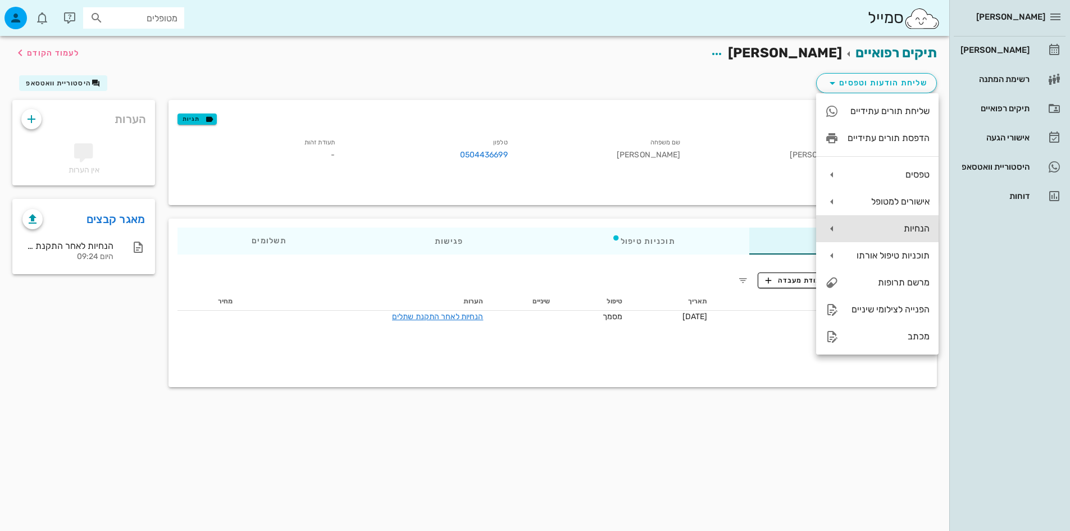
click at [827, 226] on icon at bounding box center [831, 228] width 13 height 13
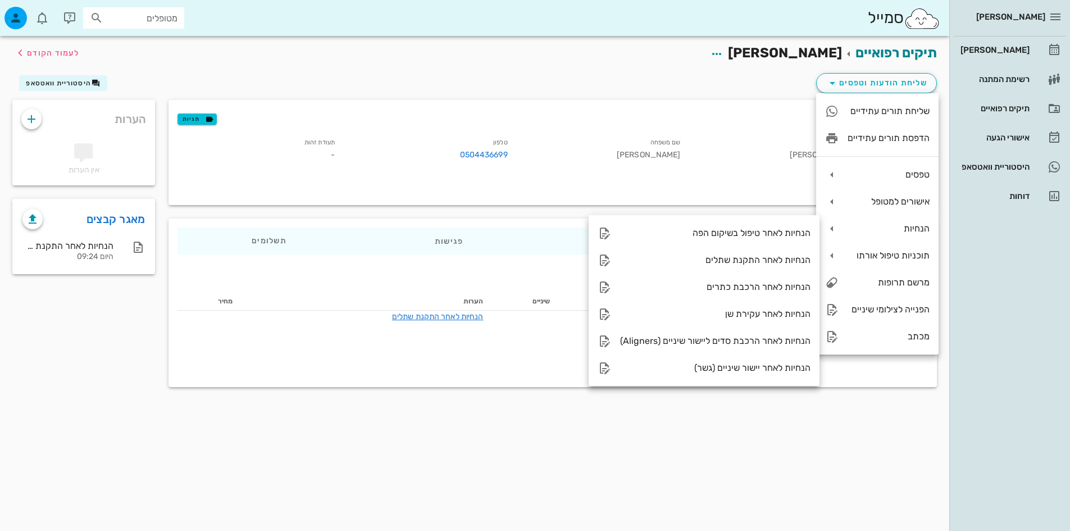
click at [1011, 273] on div "[PERSON_NAME] רשימת המתנה תיקים רפואיים אישורי הגעה היסטוריית וואטסאפ דוחות" at bounding box center [1009, 265] width 121 height 531
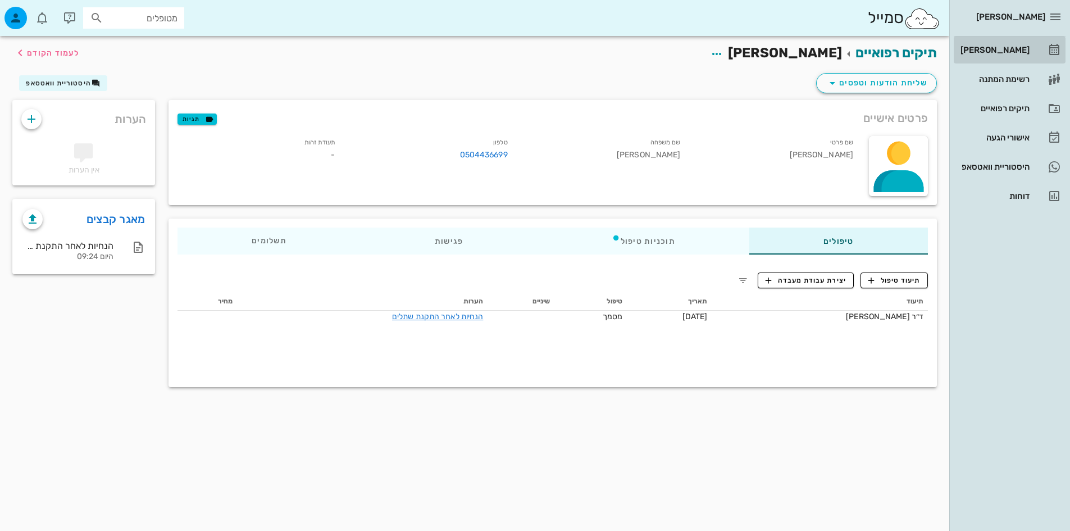
click at [1021, 55] on div "[PERSON_NAME]" at bounding box center [993, 50] width 71 height 18
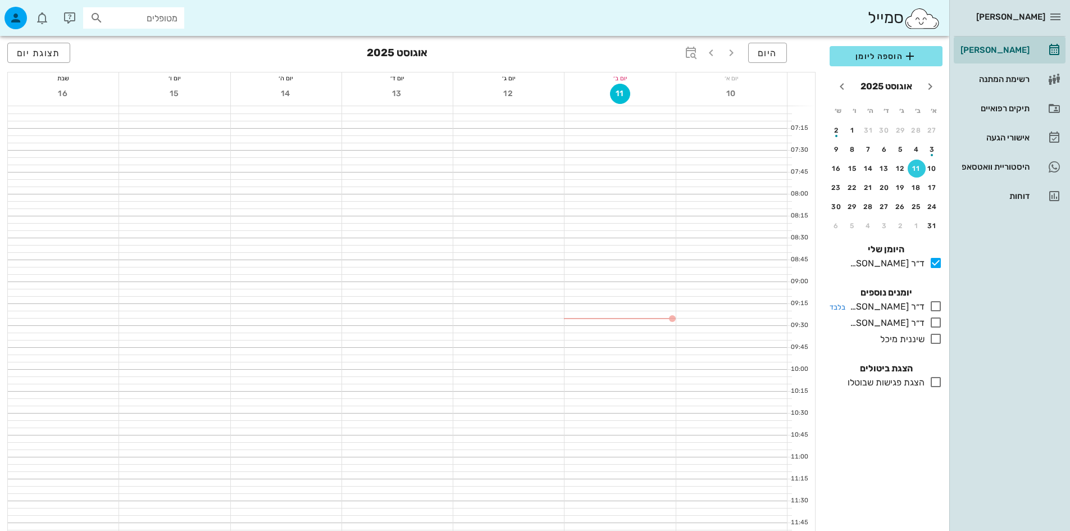
click at [935, 308] on icon at bounding box center [935, 305] width 13 height 13
click at [937, 321] on icon at bounding box center [935, 322] width 13 height 13
click at [934, 335] on icon at bounding box center [935, 338] width 13 height 13
click at [11, 21] on icon "button" at bounding box center [15, 17] width 13 height 13
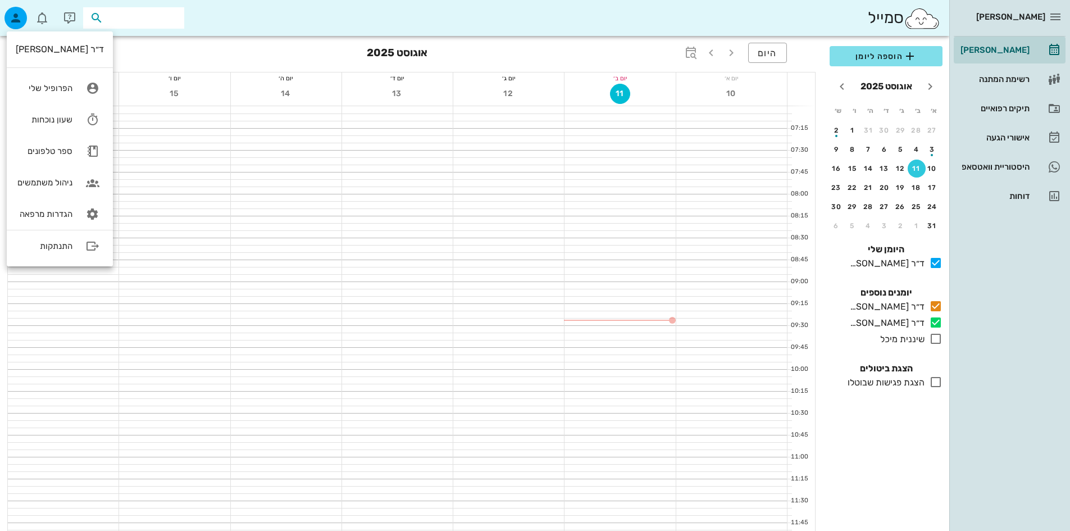
click at [158, 18] on input "text" at bounding box center [142, 18] width 72 height 15
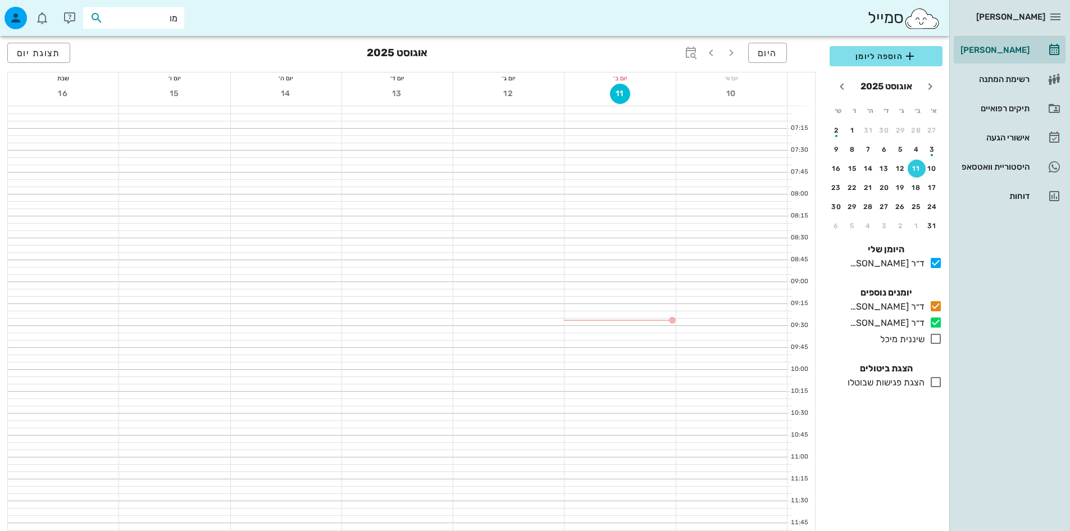
type input "מוח"
click at [120, 45] on div "[PERSON_NAME] 207965922" at bounding box center [114, 42] width 124 height 9
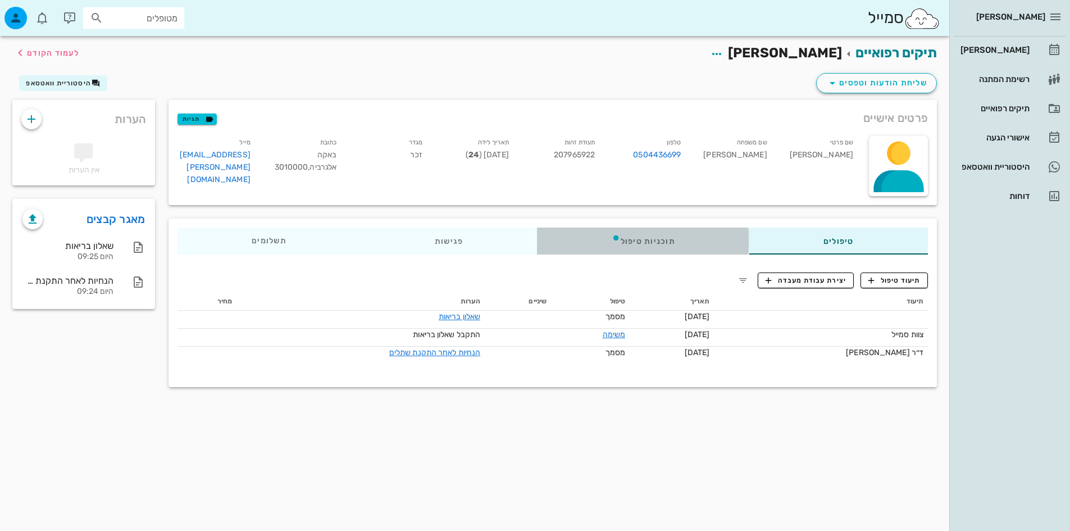
click at [700, 243] on div "תוכניות טיפול" at bounding box center [643, 240] width 212 height 27
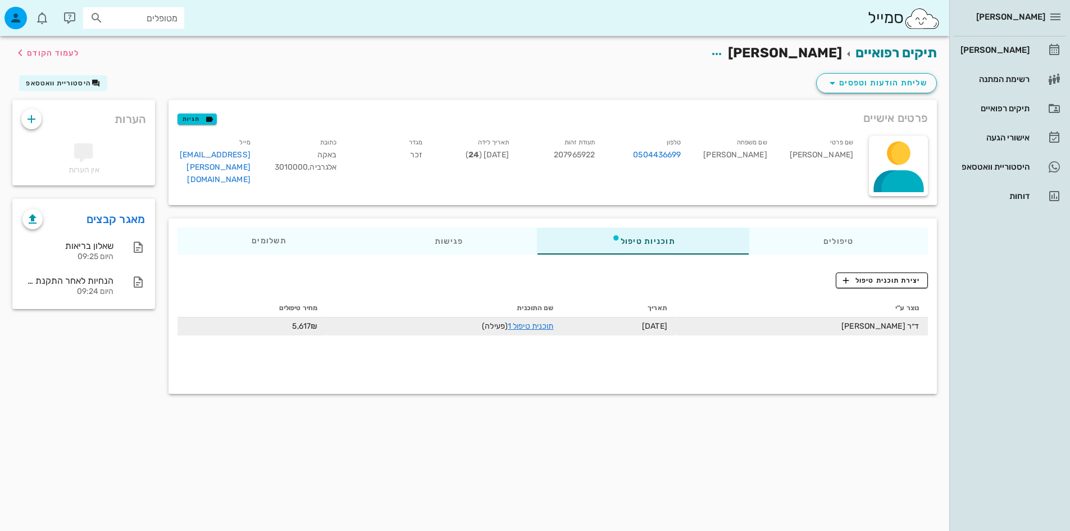
drag, startPoint x: 883, startPoint y: 323, endPoint x: 858, endPoint y: 330, distance: 26.2
click at [858, 330] on td "ד״ר [PERSON_NAME]" at bounding box center [802, 326] width 252 height 18
click at [525, 324] on link "תוכנית טיפול 1" at bounding box center [530, 326] width 45 height 10
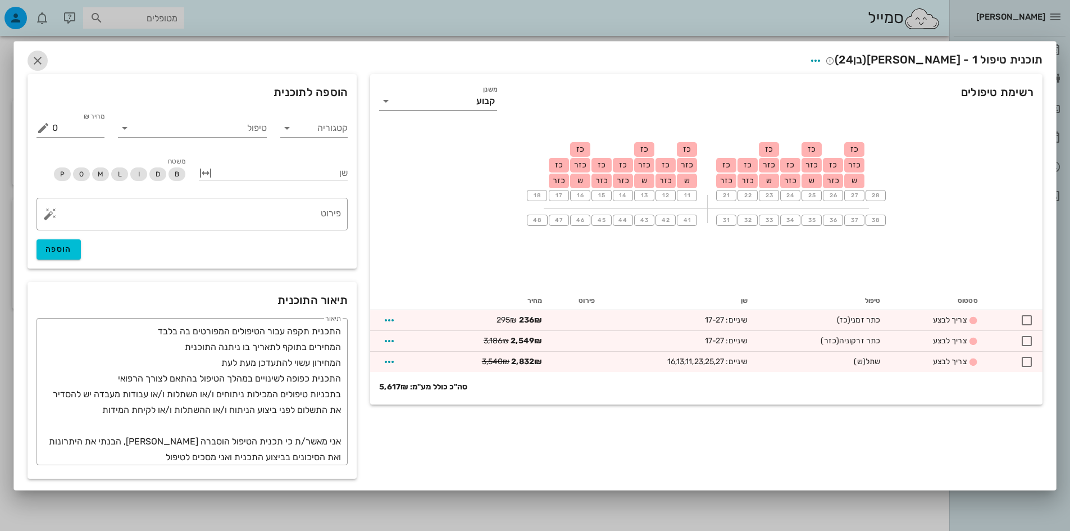
click at [42, 58] on icon "button" at bounding box center [37, 60] width 13 height 13
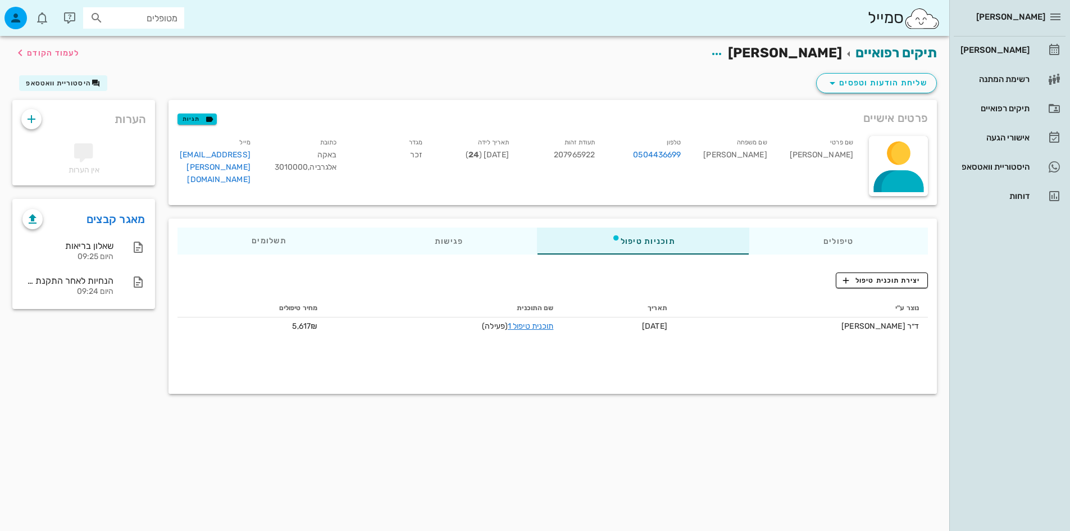
drag, startPoint x: 526, startPoint y: 325, endPoint x: 513, endPoint y: 365, distance: 41.9
click at [513, 365] on div "נוצר ע"י תאריך שם התוכנית מחיר טיפולים ד״ר [PERSON_NAME] [DATE] תוכנית טיפול 1 …" at bounding box center [552, 338] width 750 height 79
click at [312, 330] on td "5,617₪" at bounding box center [251, 326] width 149 height 18
click at [886, 320] on td "ד״ר [PERSON_NAME]" at bounding box center [802, 326] width 252 height 18
drag, startPoint x: 870, startPoint y: 338, endPoint x: 669, endPoint y: 314, distance: 202.9
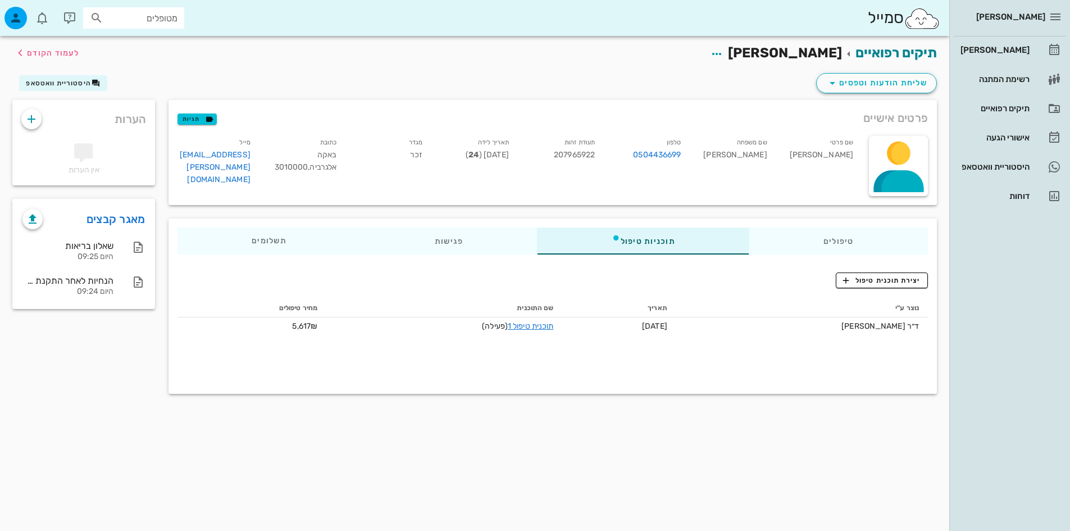
click at [870, 338] on div "נוצר ע"י תאריך שם התוכנית מחיר טיפולים ד״ר [PERSON_NAME] [DATE] תוכנית טיפול 1 …" at bounding box center [552, 338] width 750 height 79
click at [676, 331] on td "[DATE]" at bounding box center [618, 326] width 113 height 18
click at [538, 326] on link "תוכנית טיפול 1" at bounding box center [530, 326] width 45 height 10
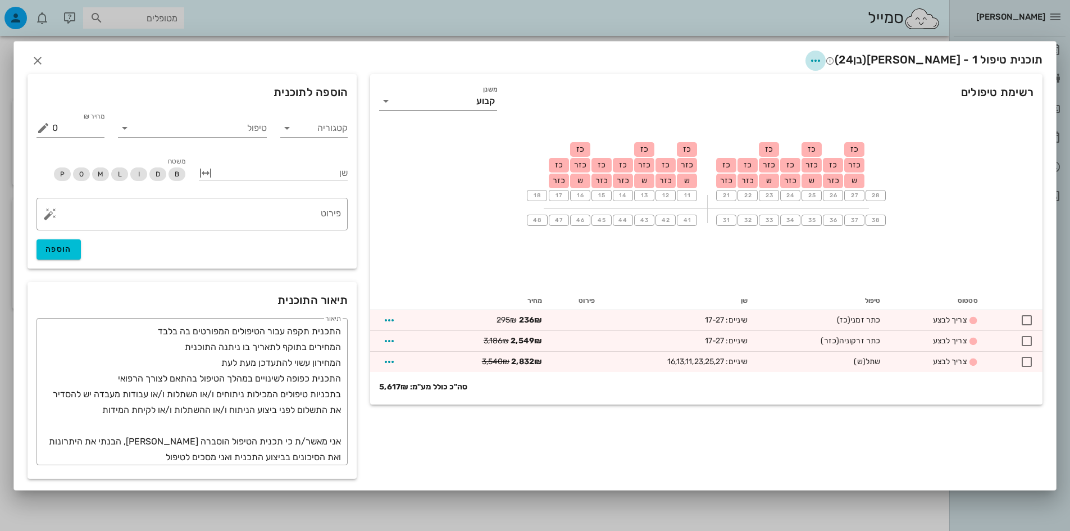
click at [822, 56] on icon "button" at bounding box center [815, 60] width 13 height 13
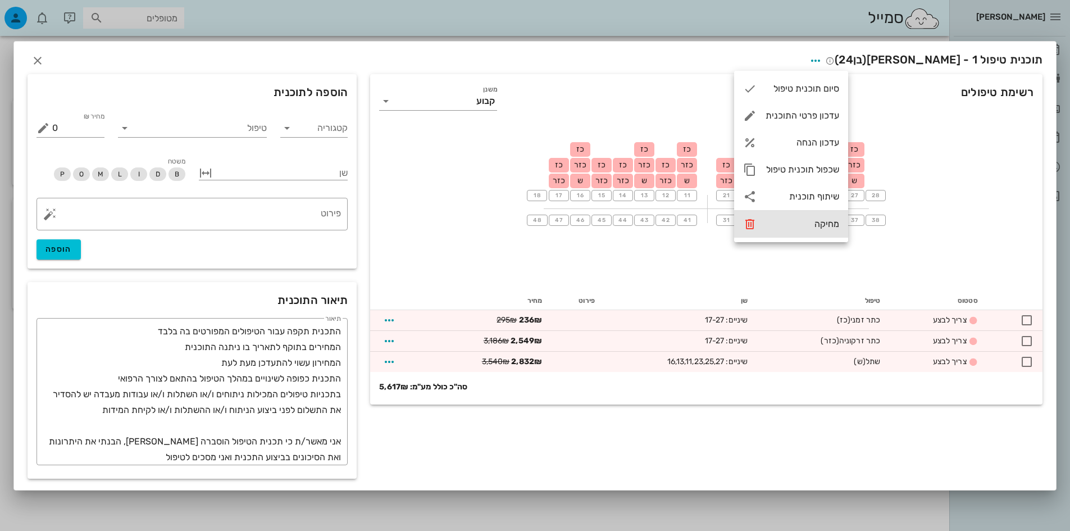
click at [811, 220] on div "מחיקה" at bounding box center [802, 223] width 74 height 11
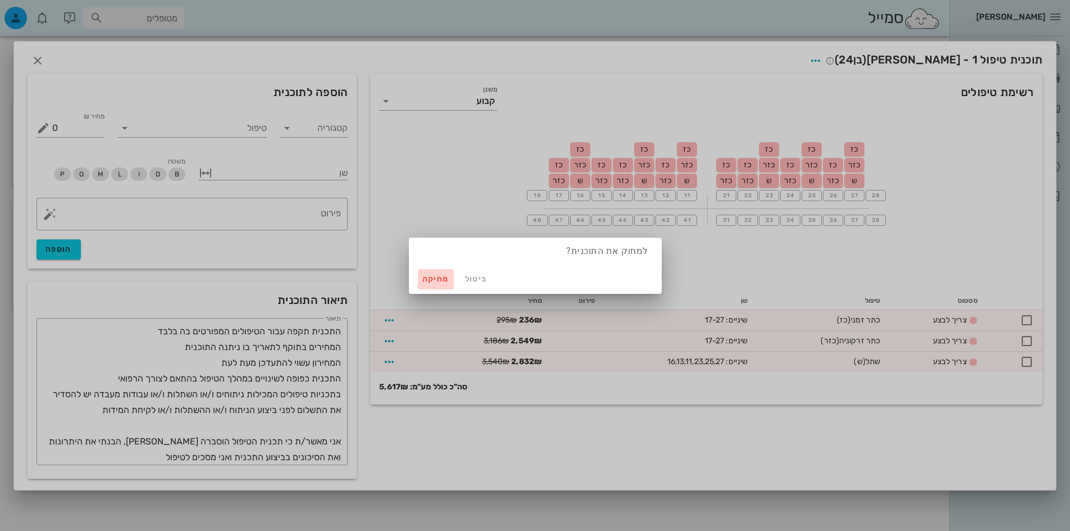
click at [444, 279] on span "מחיקה" at bounding box center [435, 279] width 27 height 10
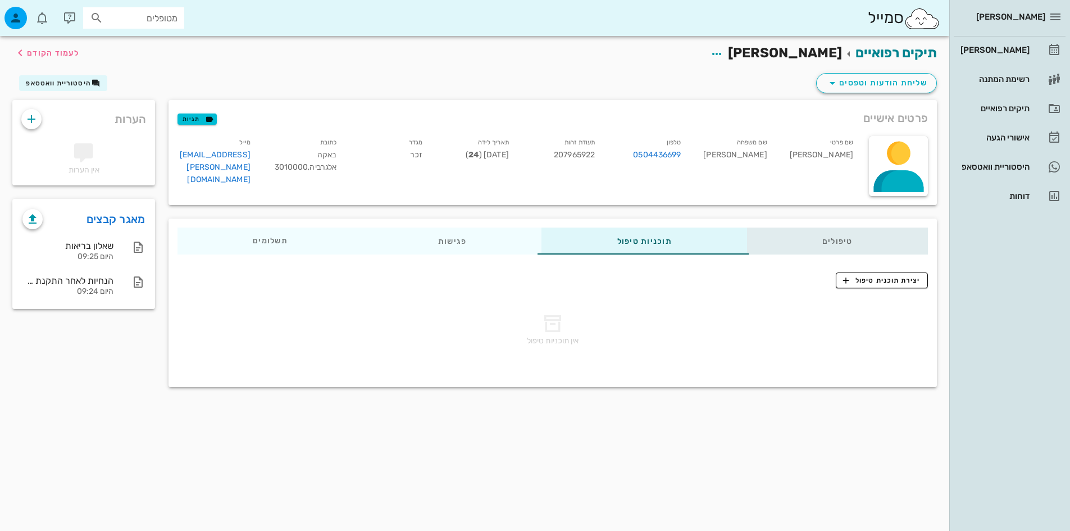
click at [817, 236] on div "טיפולים" at bounding box center [837, 240] width 181 height 27
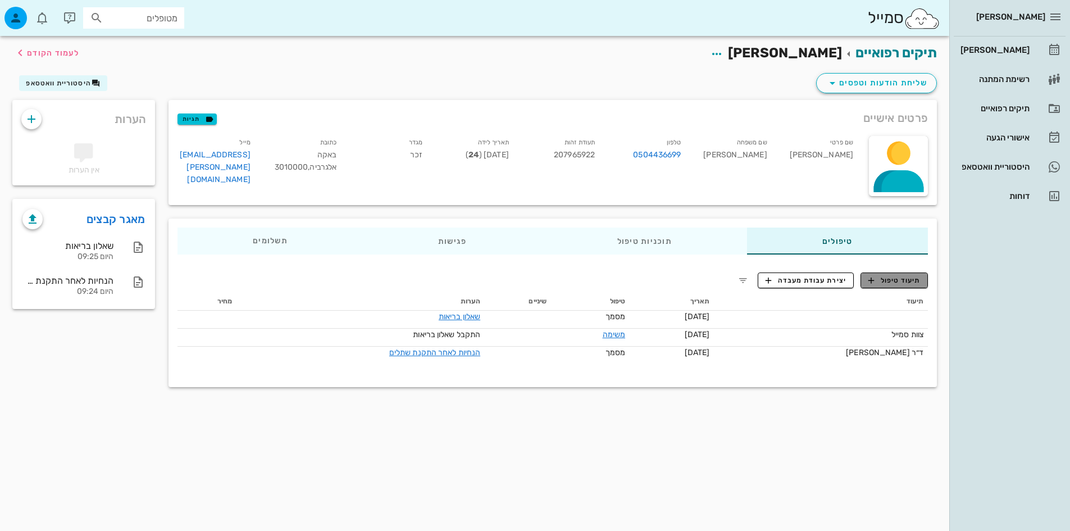
click at [877, 273] on button "תיעוד טיפול" at bounding box center [893, 280] width 67 height 16
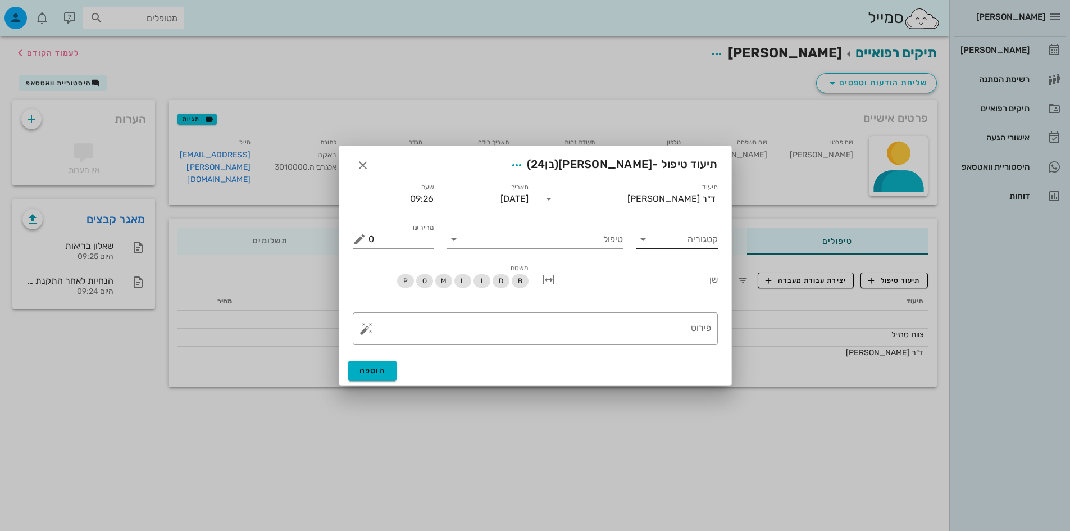
click at [664, 237] on input "קטגוריה" at bounding box center [685, 239] width 63 height 18
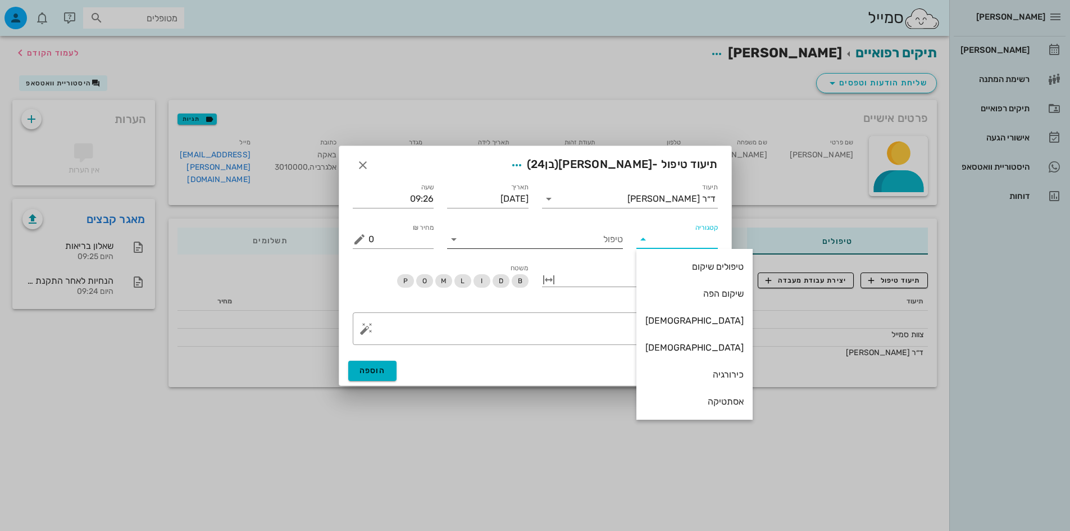
click at [583, 247] on input "טיפול" at bounding box center [543, 239] width 160 height 18
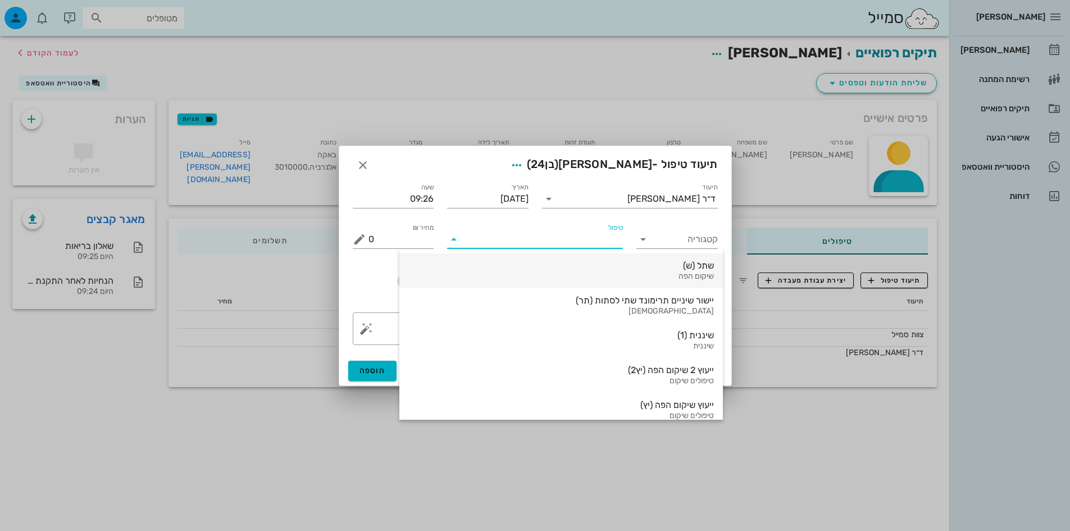
click at [598, 268] on div "שתל (ש)" at bounding box center [560, 265] width 305 height 11
type input "3540"
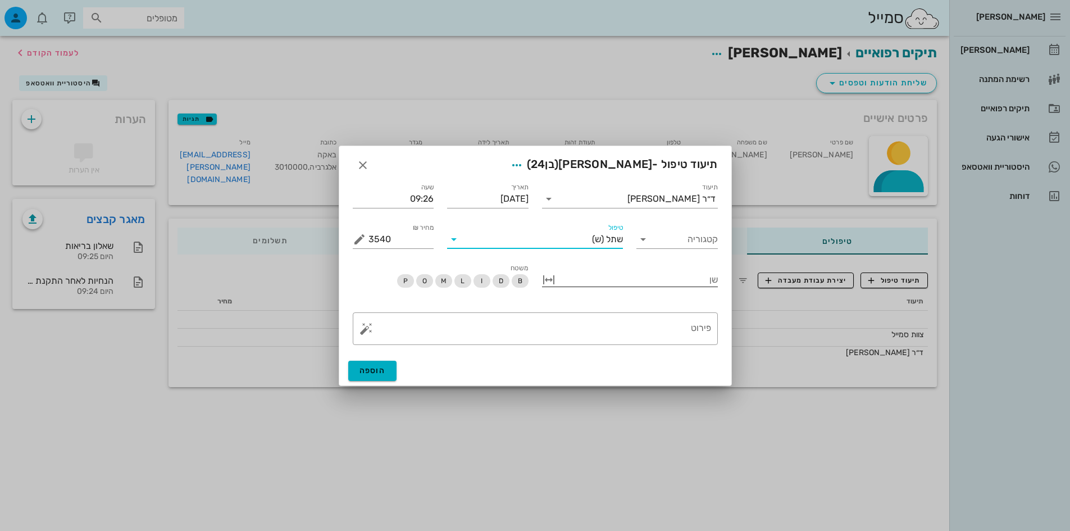
click at [682, 281] on div at bounding box center [638, 278] width 160 height 15
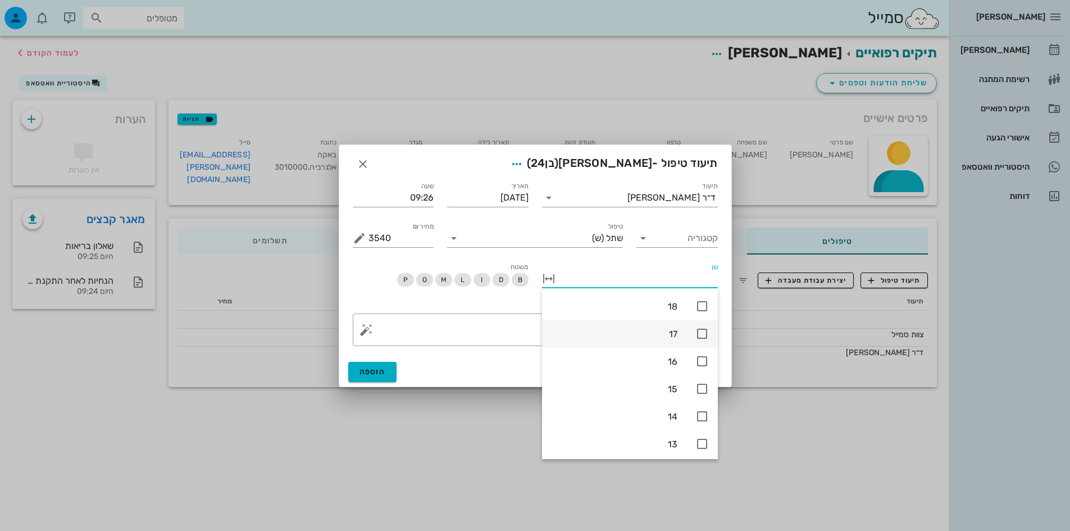
click at [681, 336] on div "17" at bounding box center [630, 334] width 176 height 28
click at [377, 372] on span "הוספה" at bounding box center [372, 372] width 26 height 10
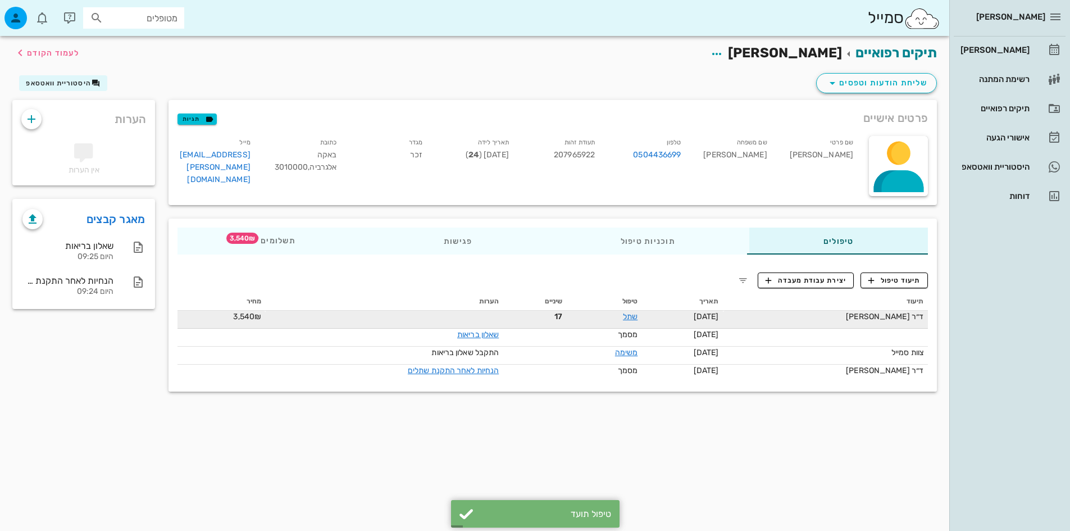
click at [501, 321] on td at bounding box center [385, 320] width 238 height 18
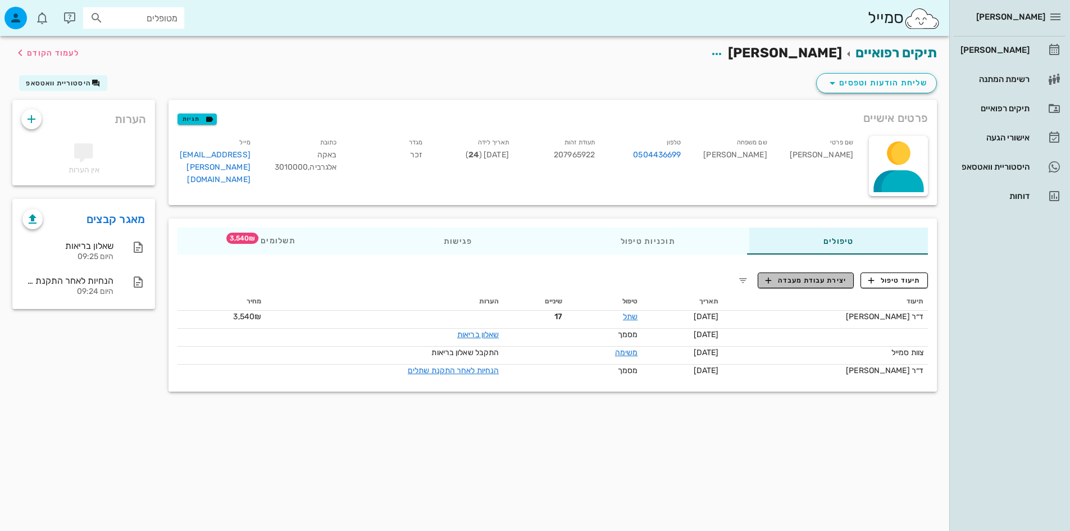
click at [832, 282] on span "יצירת עבודת מעבדה" at bounding box center [805, 280] width 81 height 10
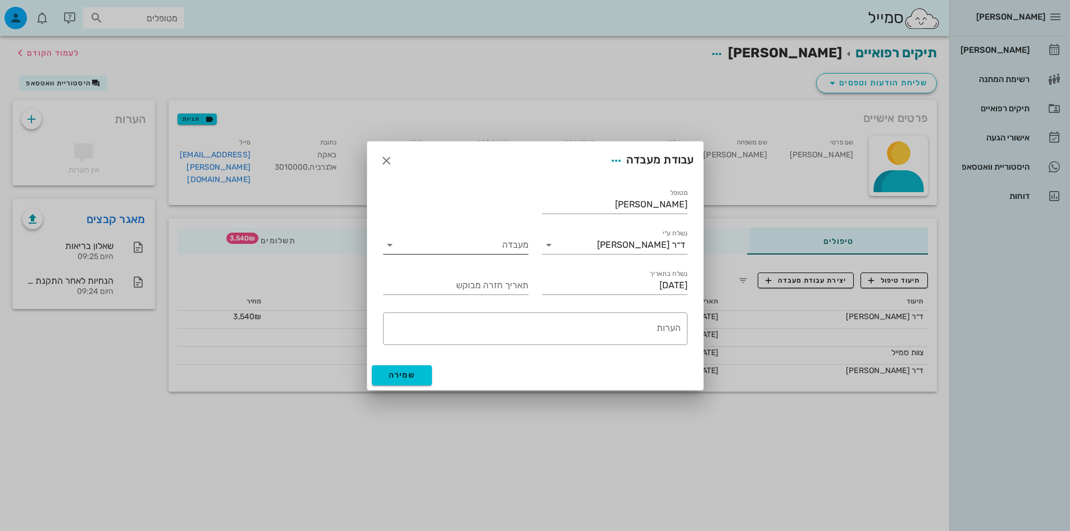
click at [509, 246] on input "מעבדה" at bounding box center [464, 245] width 130 height 18
click at [590, 280] on input "[DATE]" at bounding box center [614, 285] width 145 height 18
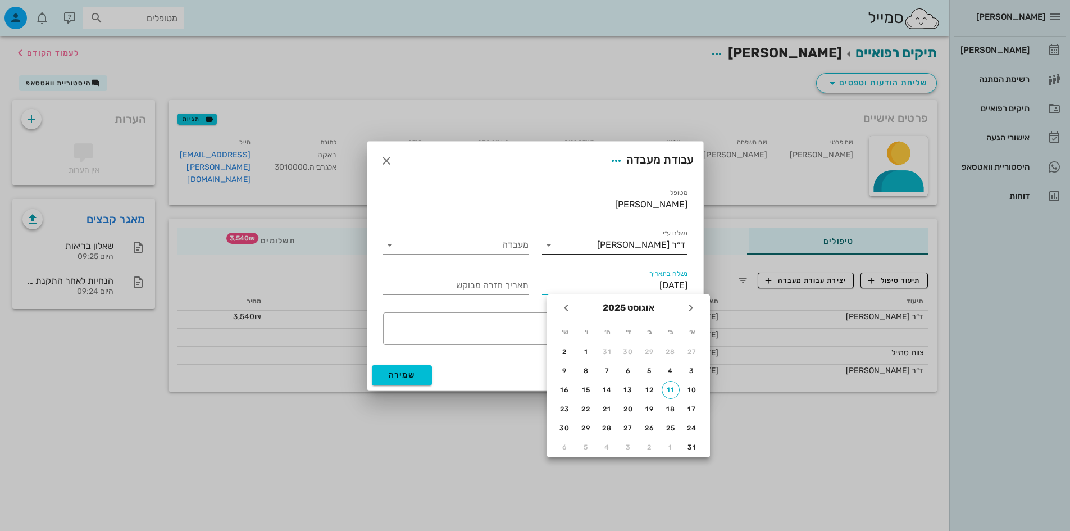
click at [658, 248] on div "ד״ר [PERSON_NAME]" at bounding box center [641, 245] width 88 height 10
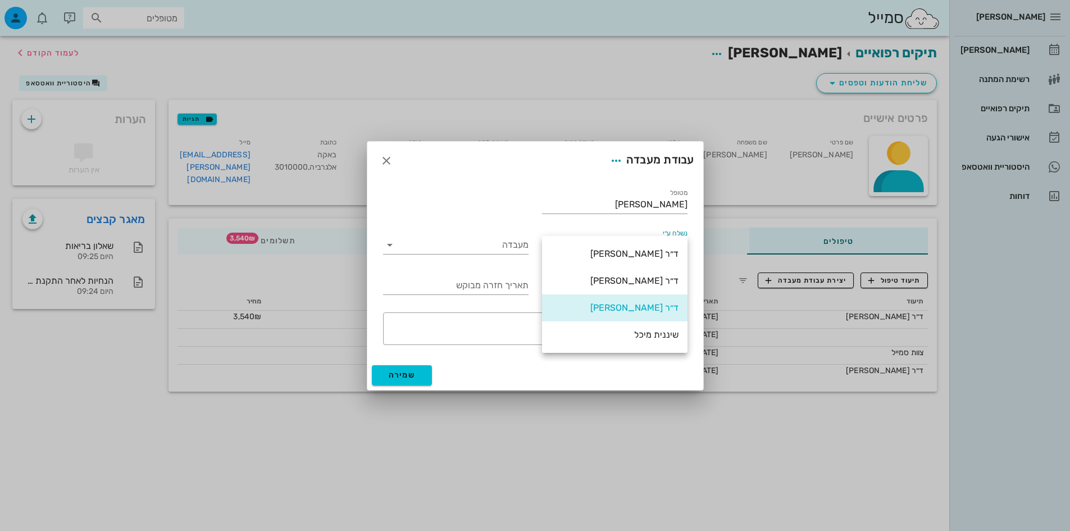
click at [484, 218] on div "מטופל [PERSON_NAME]" at bounding box center [535, 200] width 318 height 40
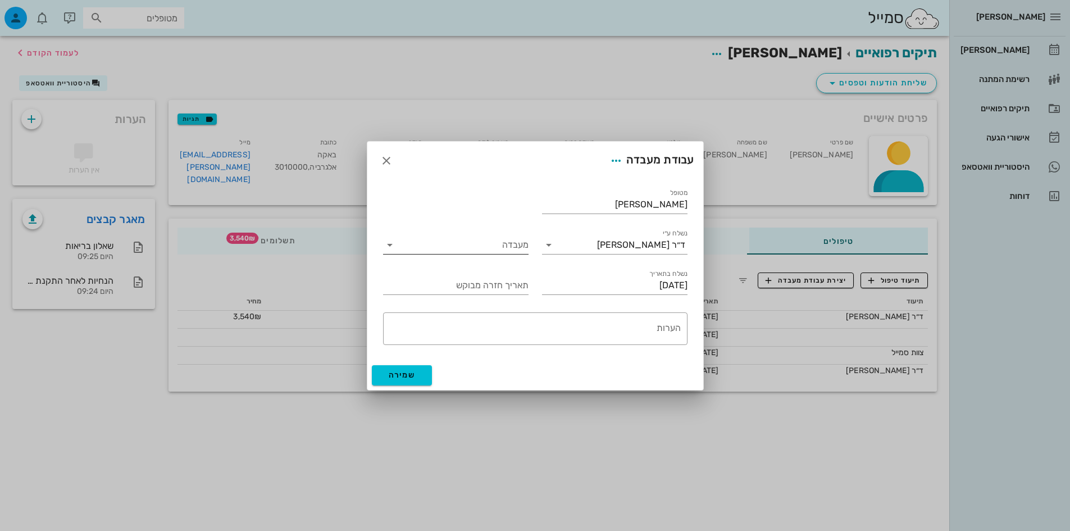
click at [443, 250] on input "מעבדה" at bounding box center [464, 245] width 130 height 18
click at [492, 257] on div "אין נתונים זמינים" at bounding box center [455, 253] width 127 height 11
click at [636, 286] on input "[DATE]" at bounding box center [614, 285] width 145 height 18
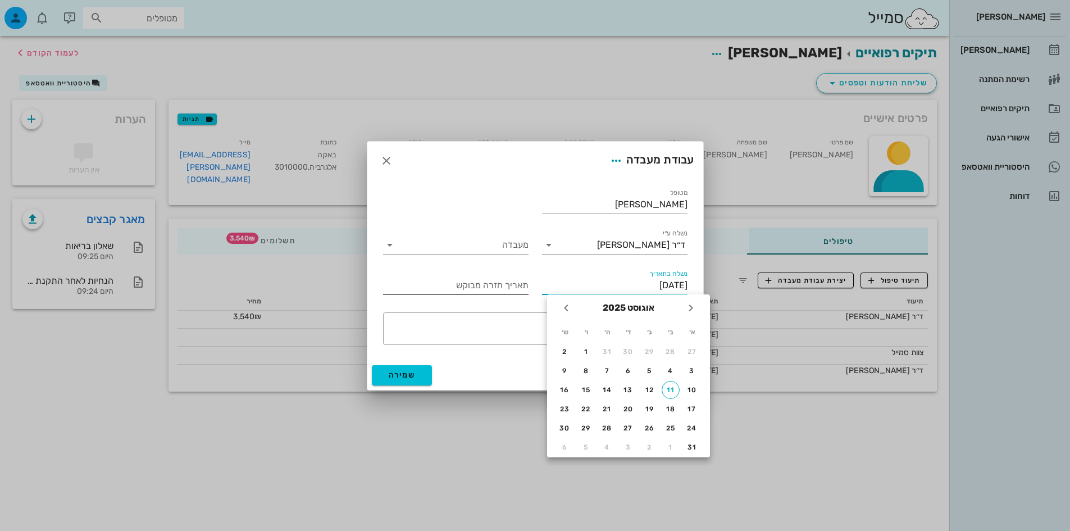
click at [492, 287] on input "תאריך חזרה מבוקש" at bounding box center [456, 285] width 143 height 18
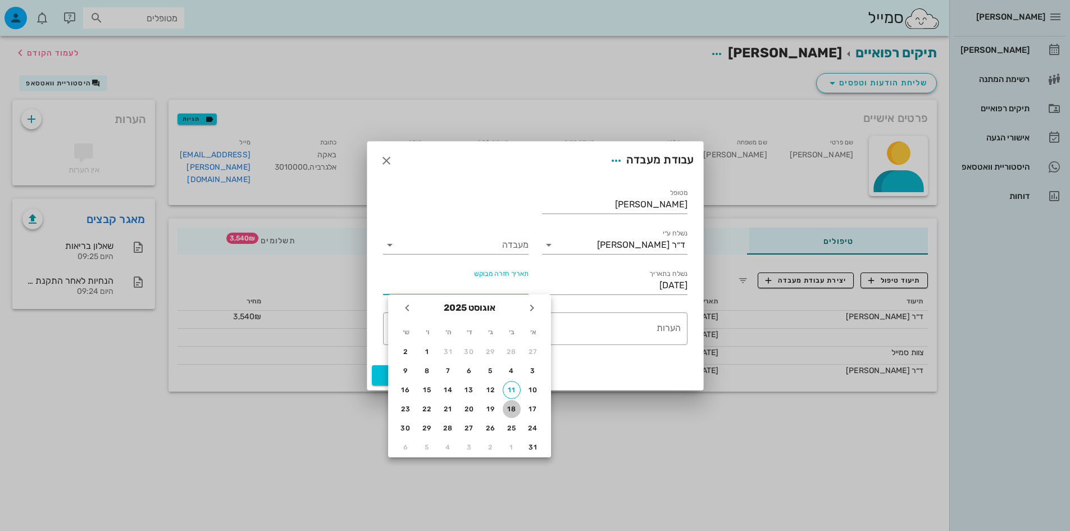
click at [511, 408] on div "18" at bounding box center [512, 409] width 18 height 8
type input "[DATE]"
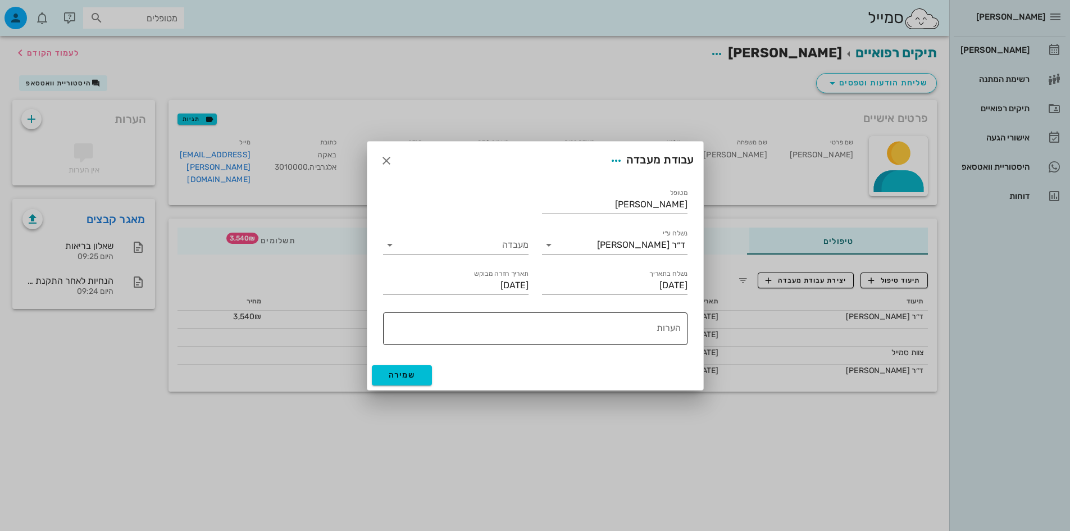
click at [653, 328] on textarea "הערות" at bounding box center [532, 331] width 295 height 27
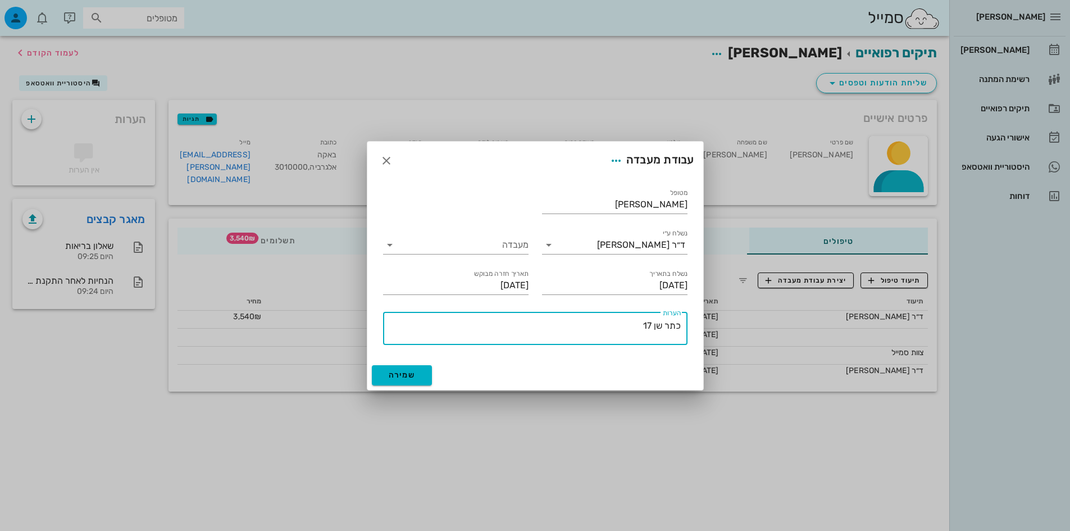
type textarea "כתר שן 17"
click at [423, 366] on button "שמירה" at bounding box center [402, 375] width 61 height 20
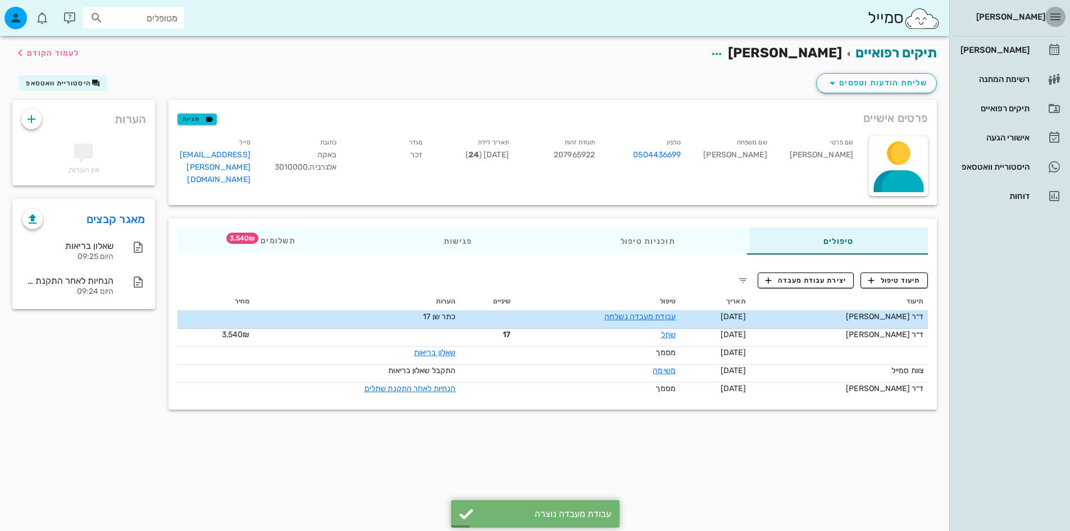
click at [1054, 22] on icon "button" at bounding box center [1054, 16] width 13 height 13
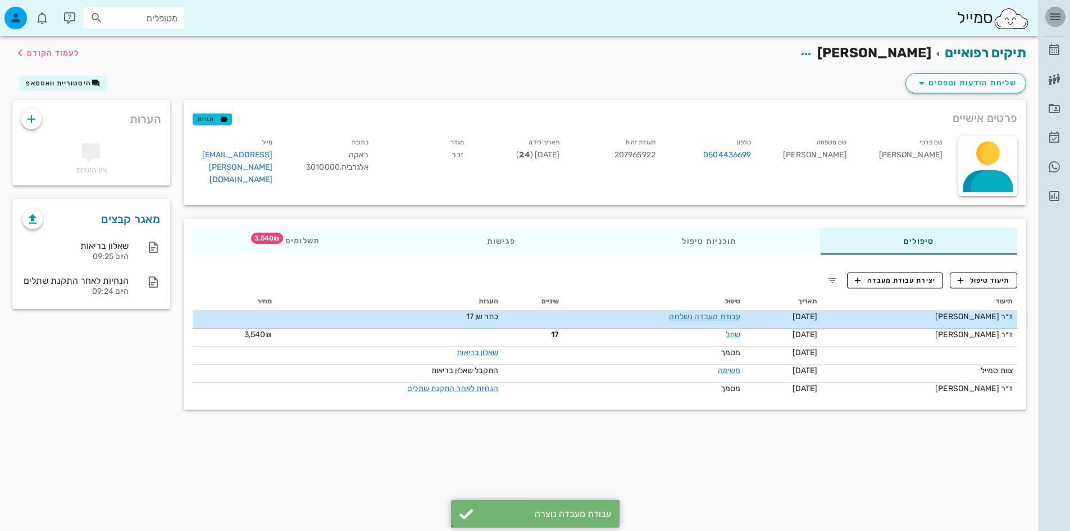
click at [1054, 22] on icon "button" at bounding box center [1054, 16] width 13 height 13
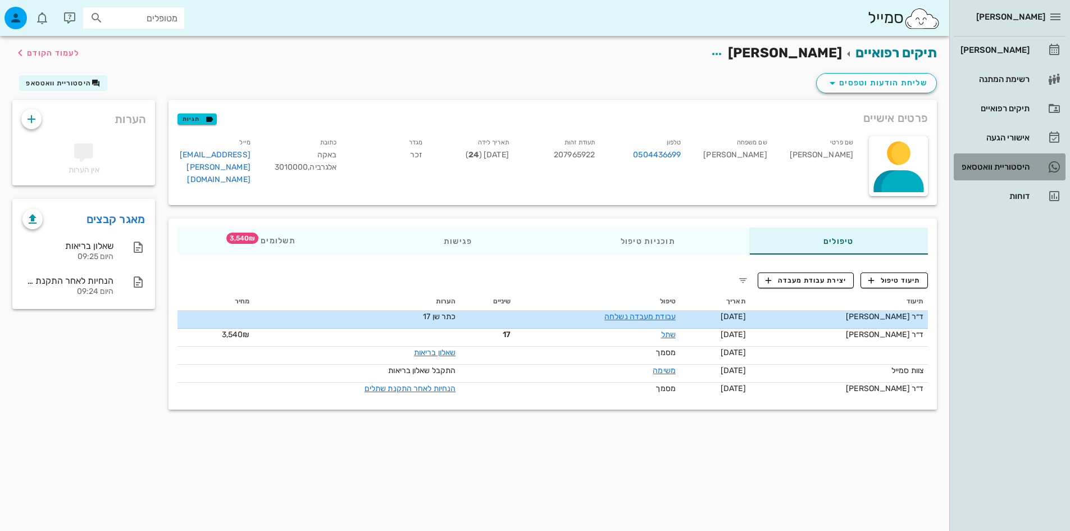
click at [989, 165] on div "היסטוריית וואטסאפ" at bounding box center [993, 166] width 71 height 9
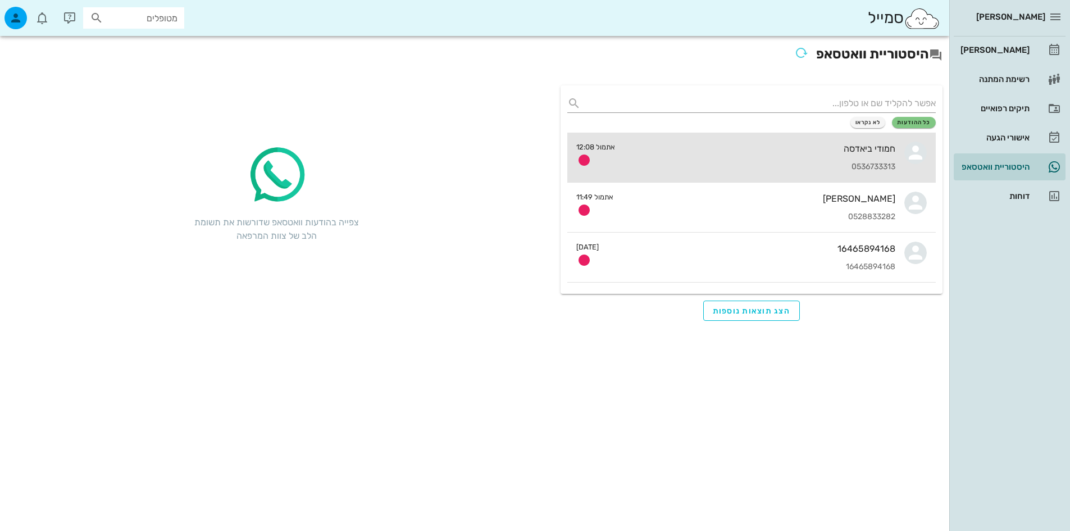
click at [849, 162] on div "0536733313" at bounding box center [759, 167] width 271 height 10
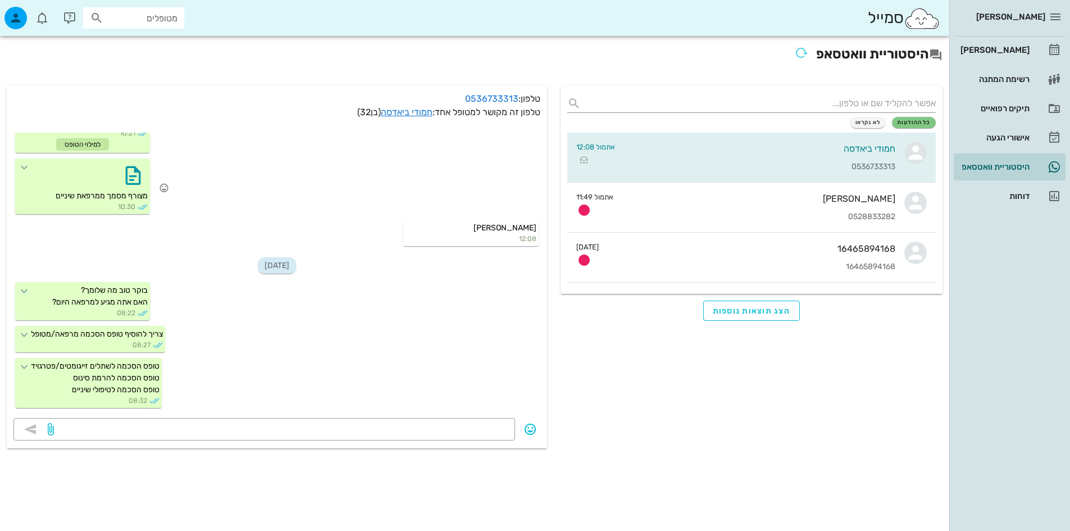
scroll to position [116, 0]
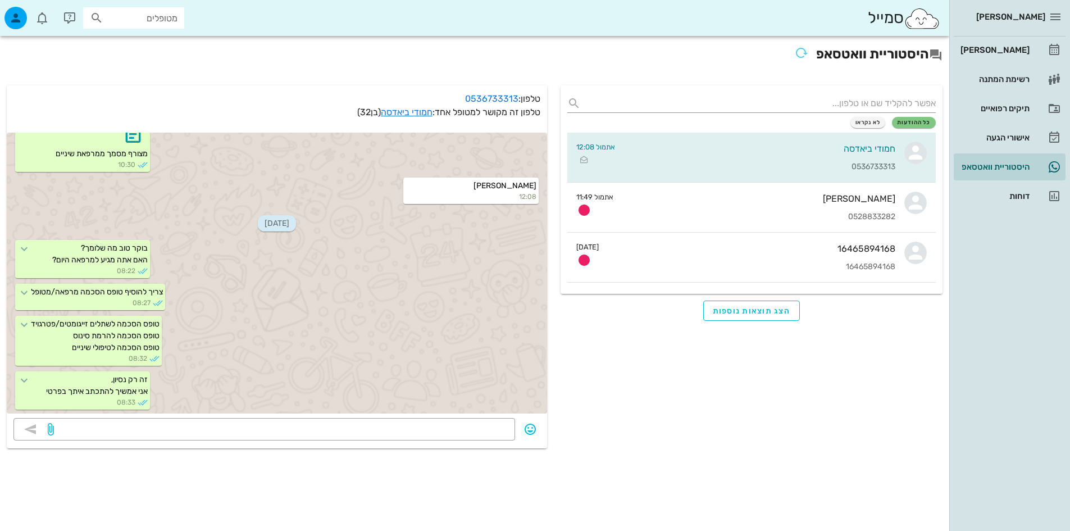
click at [851, 61] on h2 "היסטוריית וואטסאפ" at bounding box center [475, 55] width 936 height 25
click at [816, 44] on h2 "היסטוריית וואטסאפ" at bounding box center [475, 55] width 936 height 25
click at [795, 58] on icon "button" at bounding box center [801, 52] width 13 height 13
click at [869, 122] on span "לא נקראו" at bounding box center [867, 122] width 25 height 7
click at [906, 120] on span "כל ההודעות" at bounding box center [914, 122] width 34 height 7
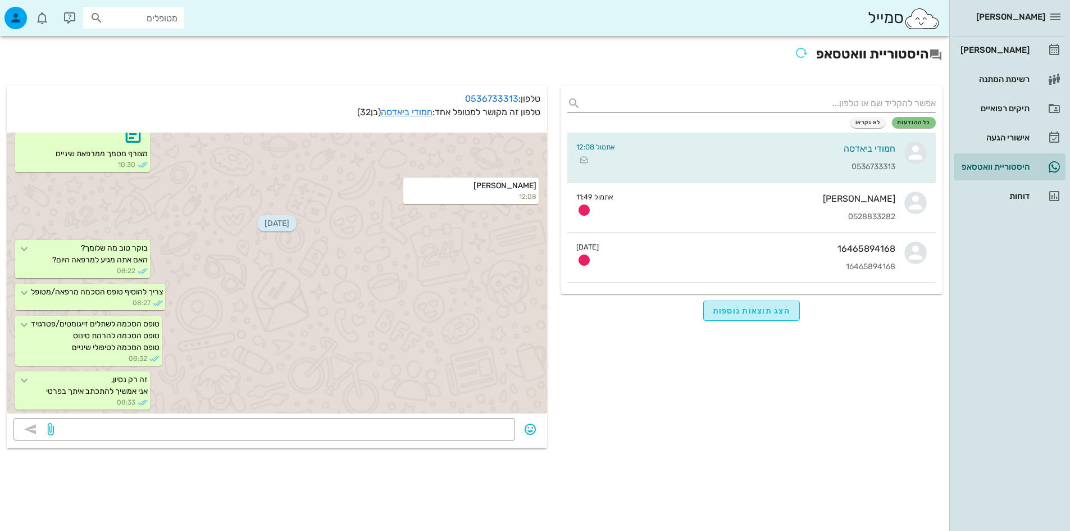
click at [762, 313] on span "הצג תוצאות נוספות" at bounding box center [752, 311] width 78 height 10
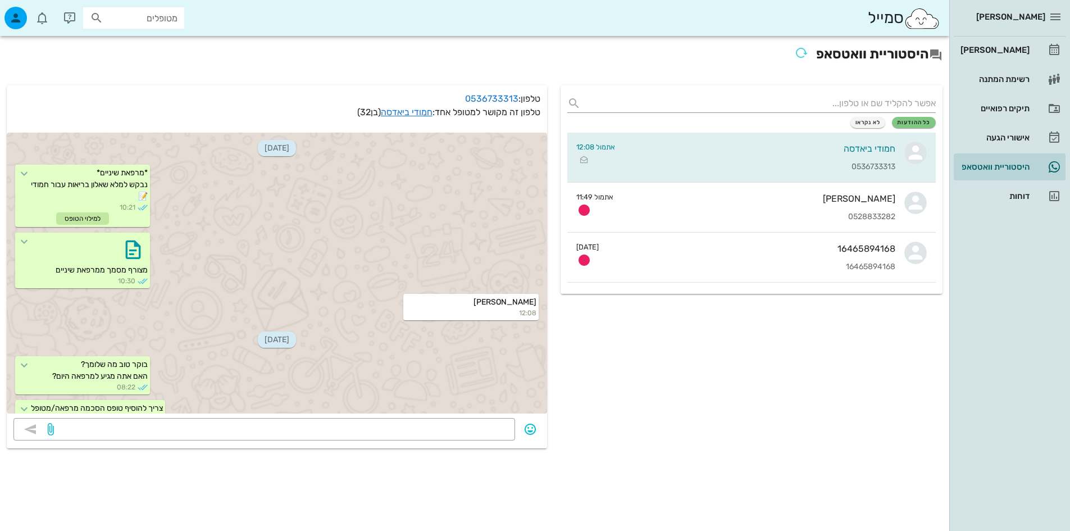
scroll to position [116, 0]
